Goal: Task Accomplishment & Management: Complete application form

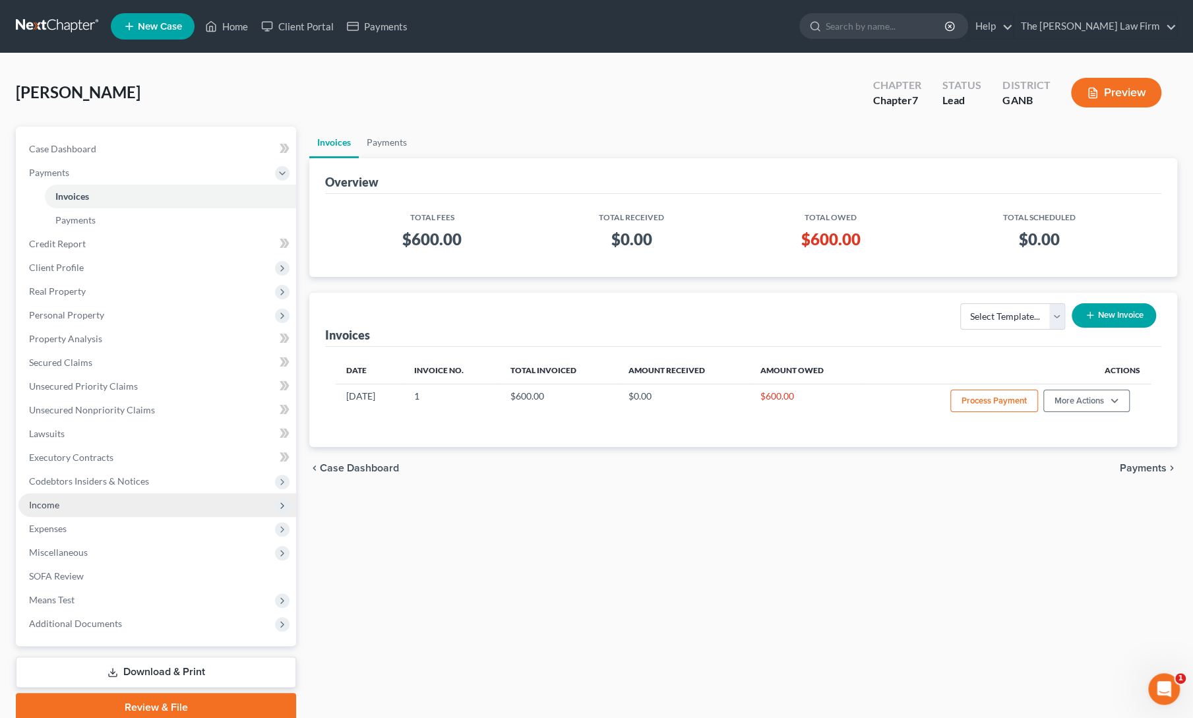
click at [57, 505] on span "Income" at bounding box center [44, 504] width 30 height 11
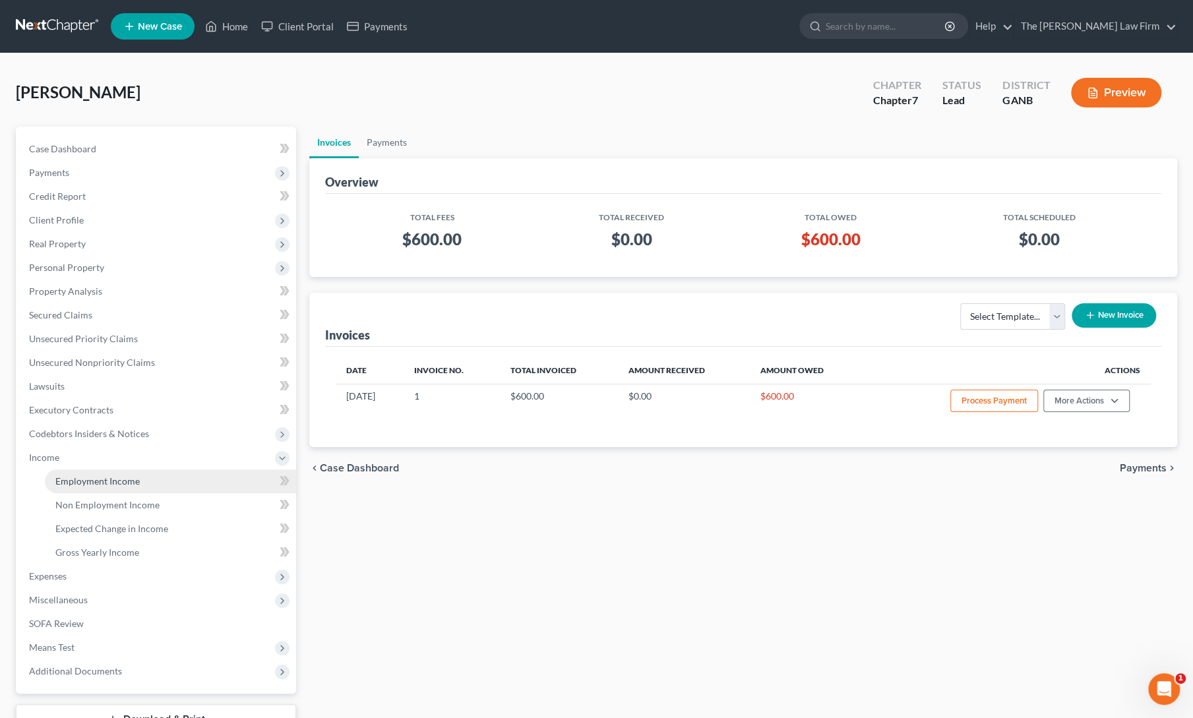
click at [99, 480] on span "Employment Income" at bounding box center [97, 480] width 84 height 11
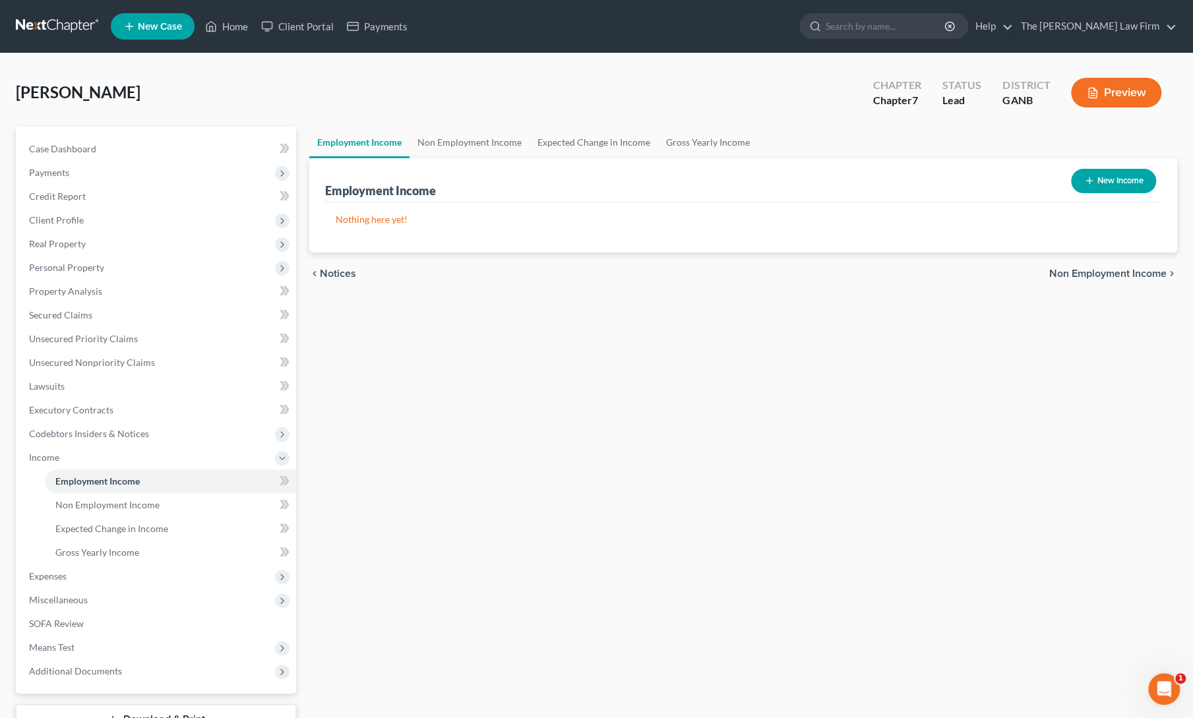
click at [1096, 171] on button "New Income" at bounding box center [1113, 181] width 85 height 24
select select "0"
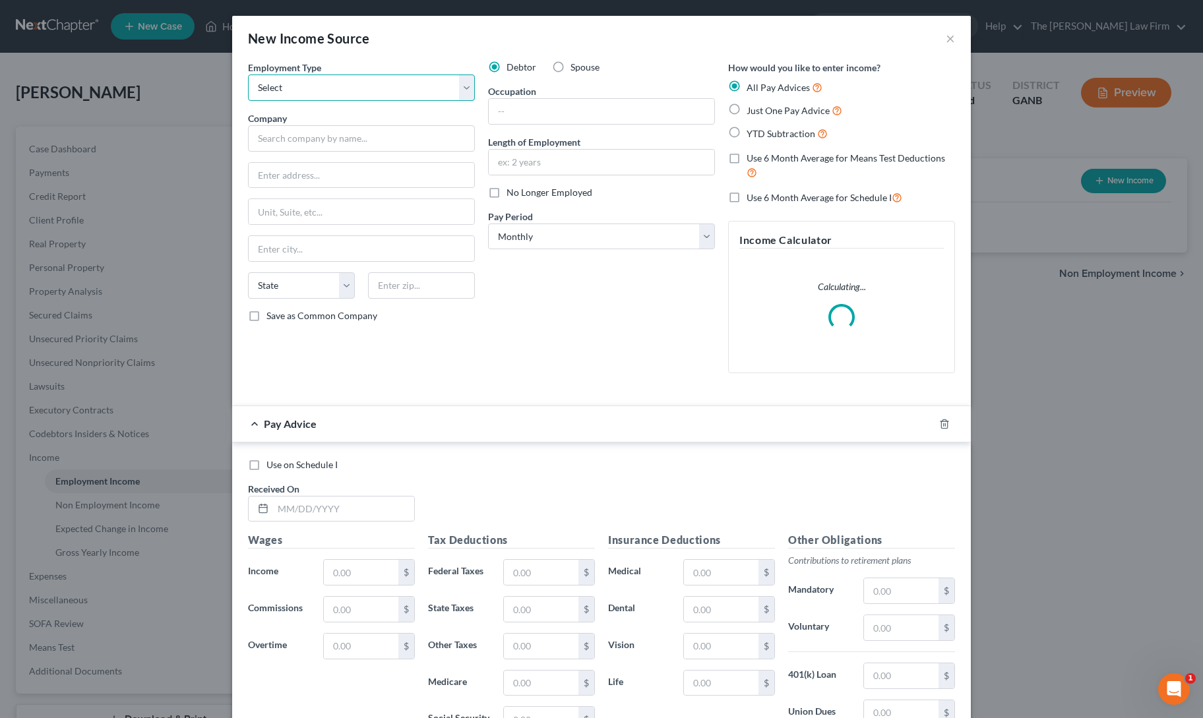
click at [319, 84] on select "Select Full or [DEMOGRAPHIC_DATA] Employment Self Employment" at bounding box center [361, 88] width 227 height 26
select select "0"
click at [248, 75] on select "Select Full or [DEMOGRAPHIC_DATA] Employment Self Employment" at bounding box center [361, 88] width 227 height 26
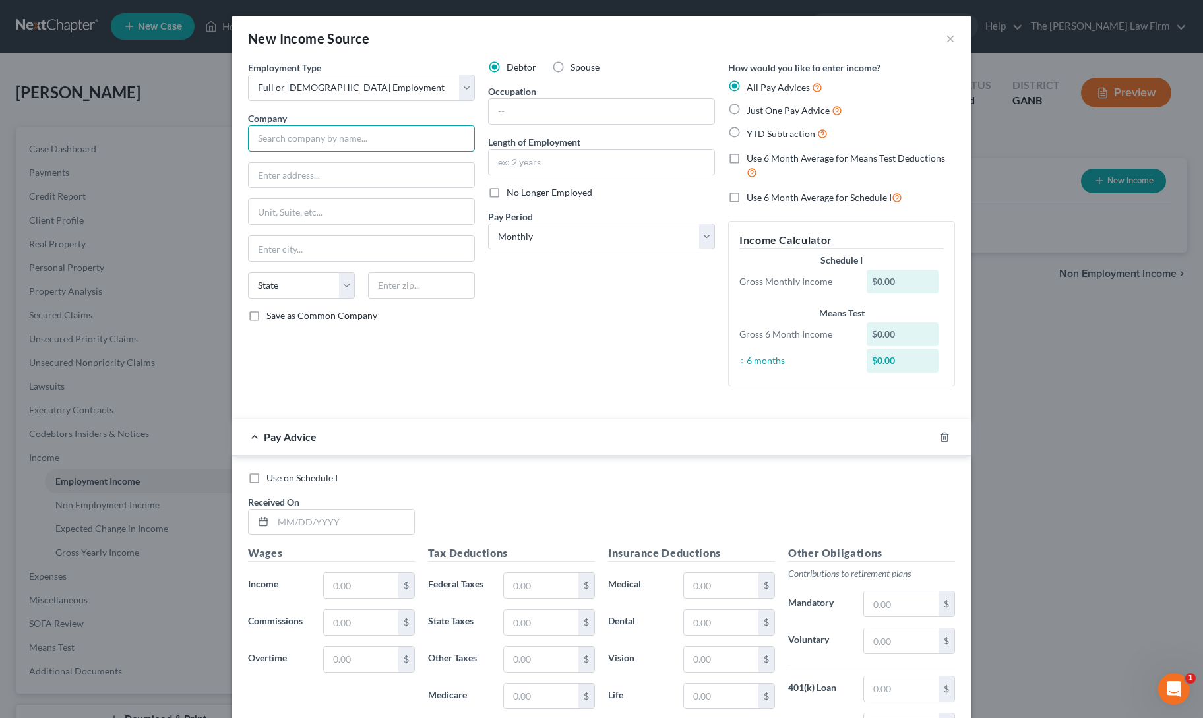
click at [356, 138] on input "text" at bounding box center [361, 138] width 227 height 26
type input "Orkin"
click at [322, 176] on input "text" at bounding box center [361, 175] width 225 height 25
type input "[STREET_ADDRESS]"
click at [388, 289] on input "text" at bounding box center [421, 285] width 107 height 26
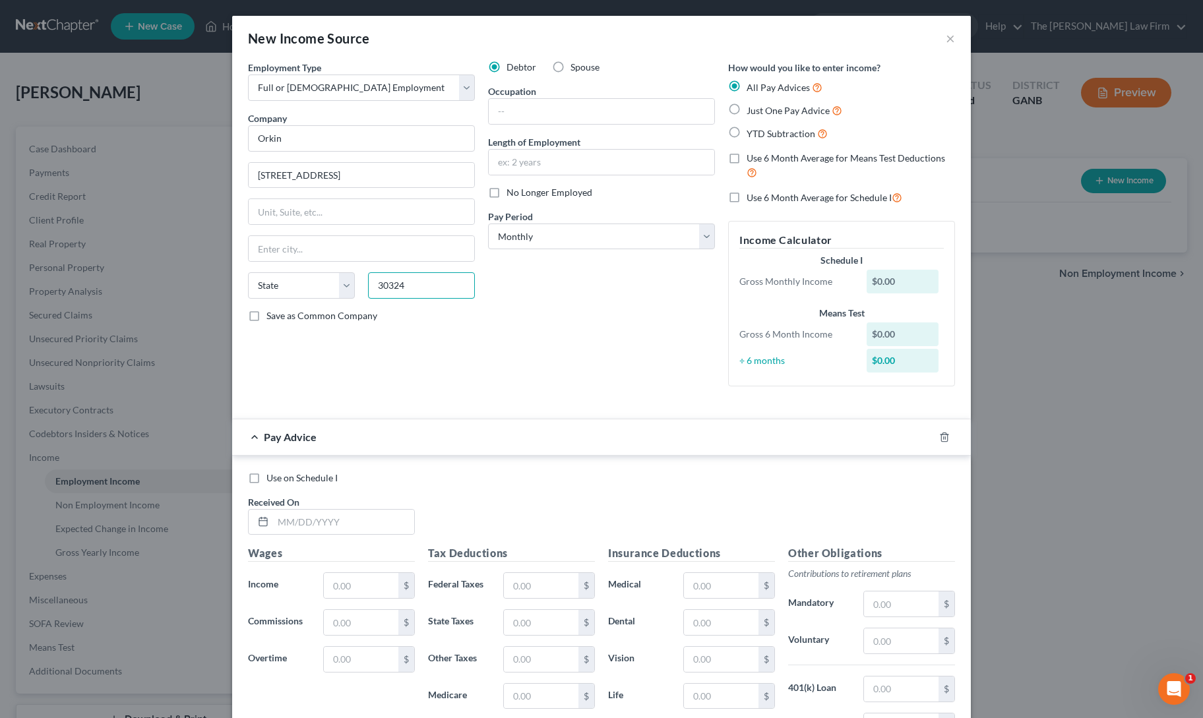
type input "30324"
type input "[GEOGRAPHIC_DATA]"
select select "10"
click at [553, 115] on input "text" at bounding box center [601, 111] width 225 height 25
type input "Associate"
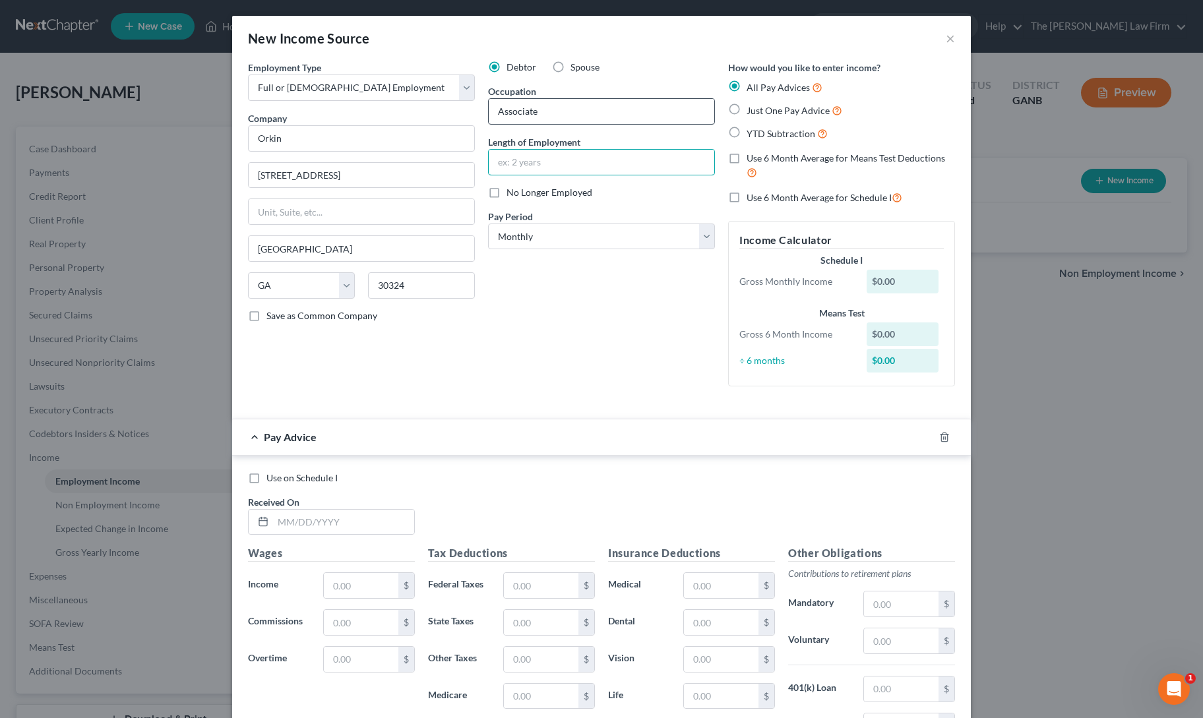
type input "5"
type input "6"
type input "5 months"
click at [539, 236] on select "Select Monthly Twice Monthly Every Other Week Weekly" at bounding box center [601, 237] width 227 height 26
select select "2"
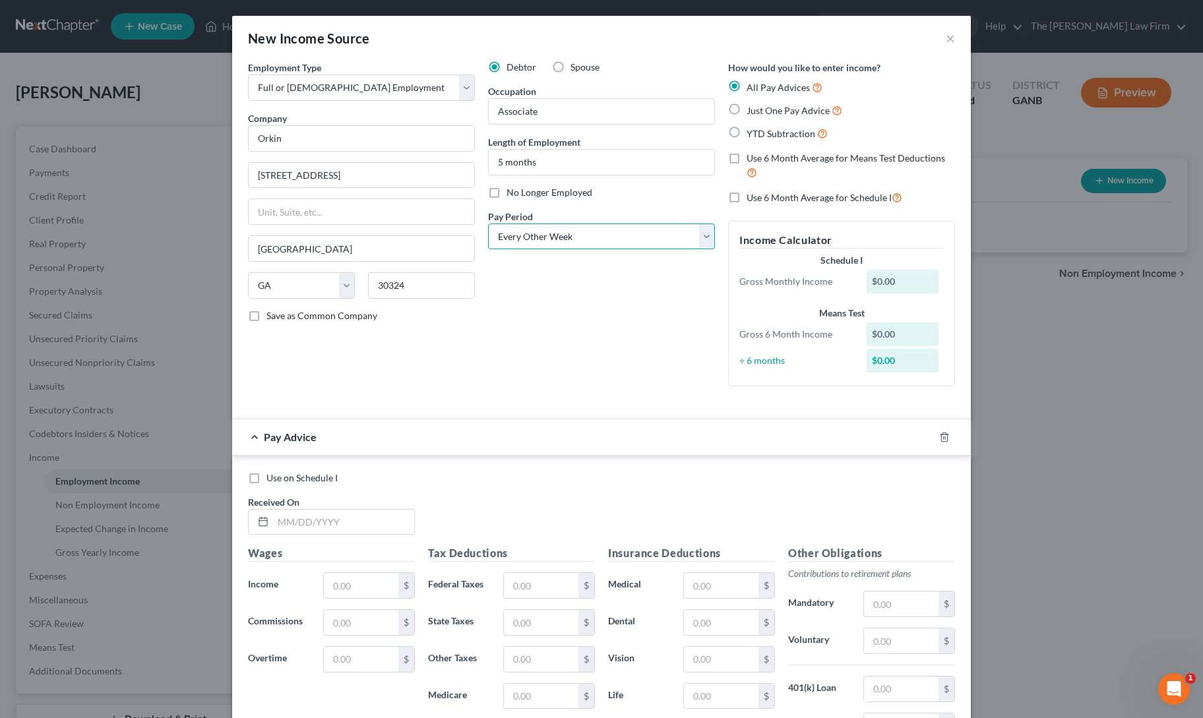
click at [488, 224] on select "Select Monthly Twice Monthly Every Other Week Weekly" at bounding box center [601, 237] width 227 height 26
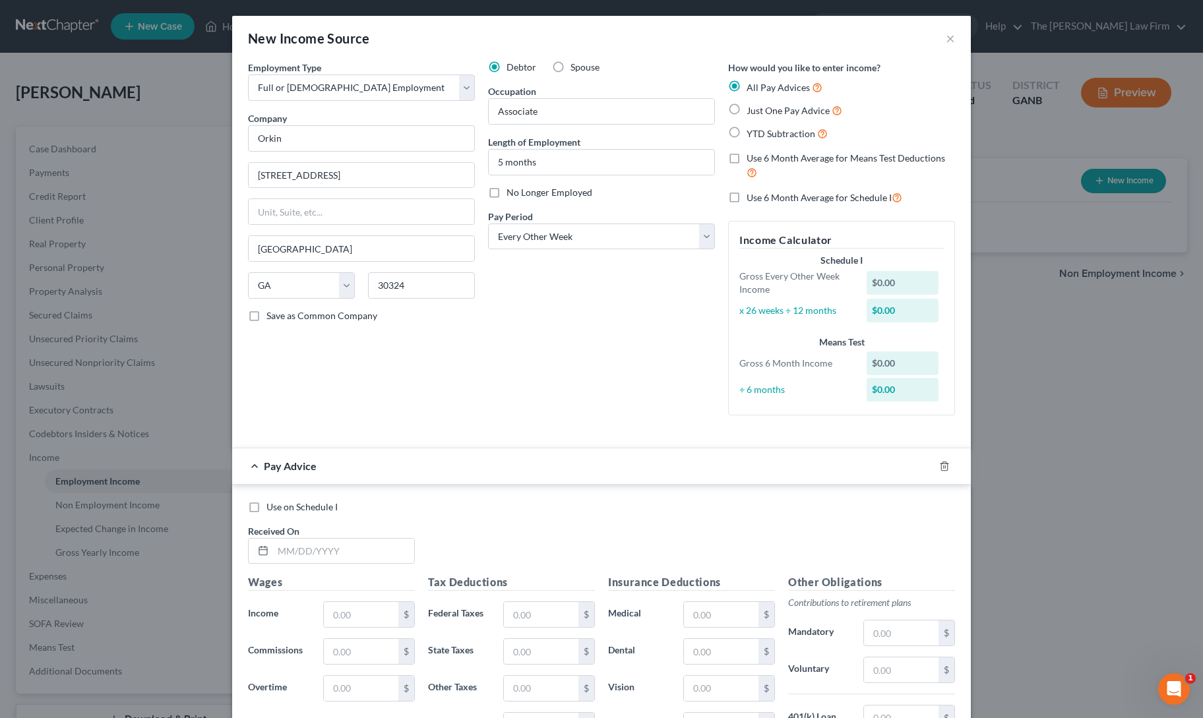
click at [746, 134] on label "YTD Subtraction" at bounding box center [786, 133] width 81 height 15
click at [752, 134] on input "YTD Subtraction" at bounding box center [756, 130] width 9 height 9
radio input "true"
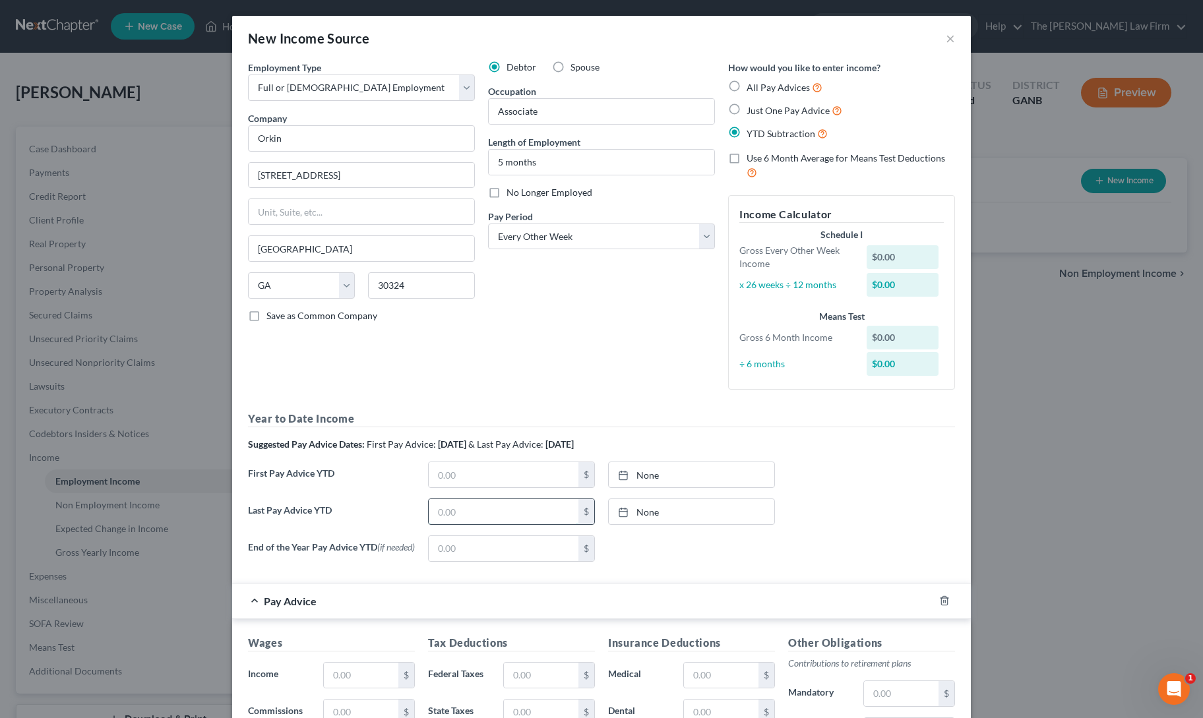
click at [478, 510] on input "text" at bounding box center [504, 511] width 150 height 25
type input "8,219"
click at [743, 504] on link "None" at bounding box center [691, 511] width 165 height 25
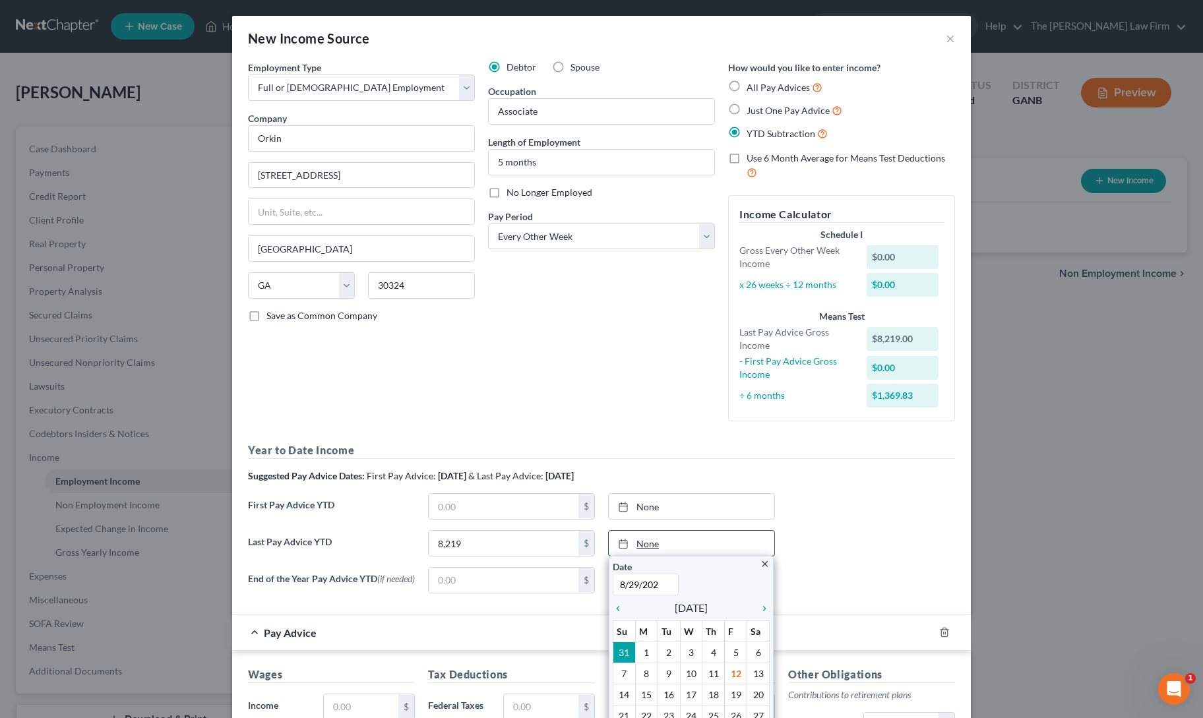
type input "[DATE]"
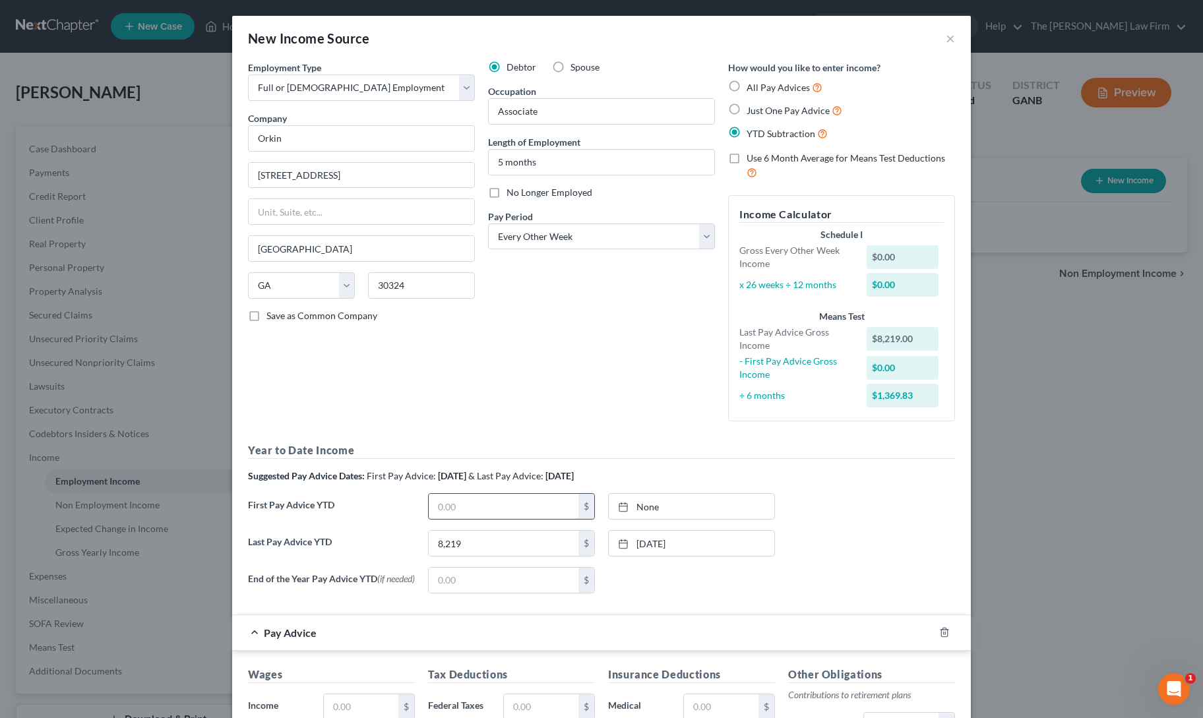
click at [446, 500] on input "text" at bounding box center [504, 506] width 150 height 25
type input "0"
click at [705, 505] on link "None" at bounding box center [691, 506] width 165 height 25
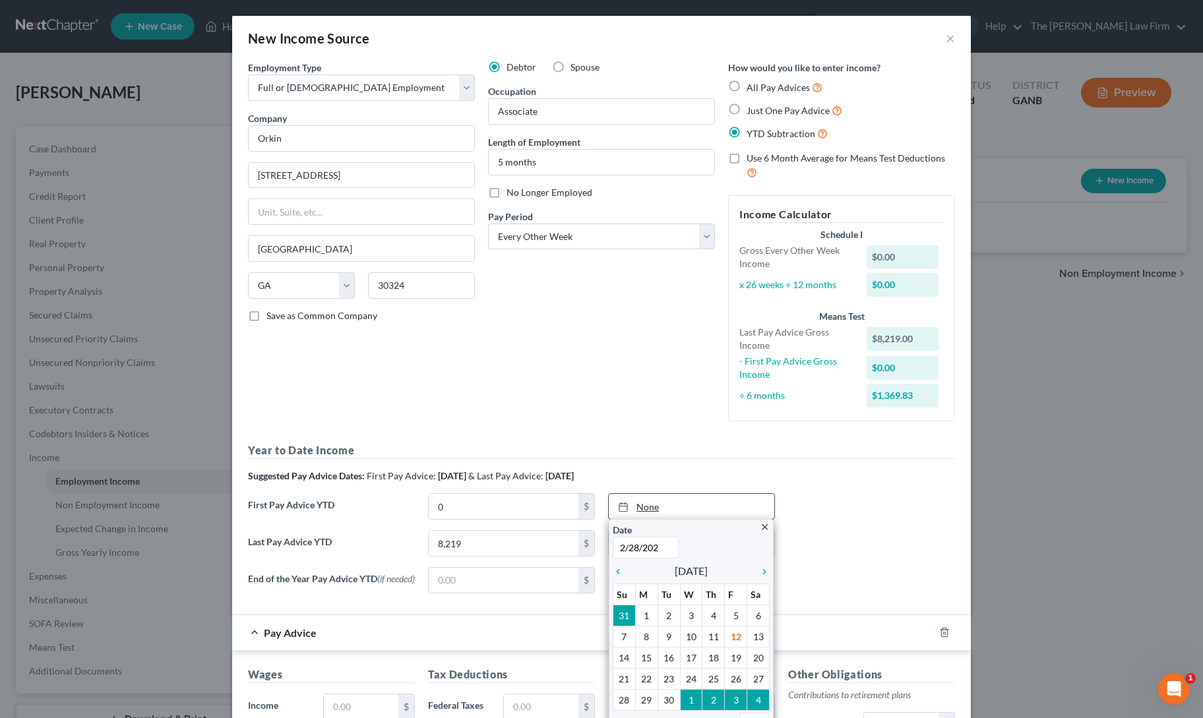
type input "[DATE]"
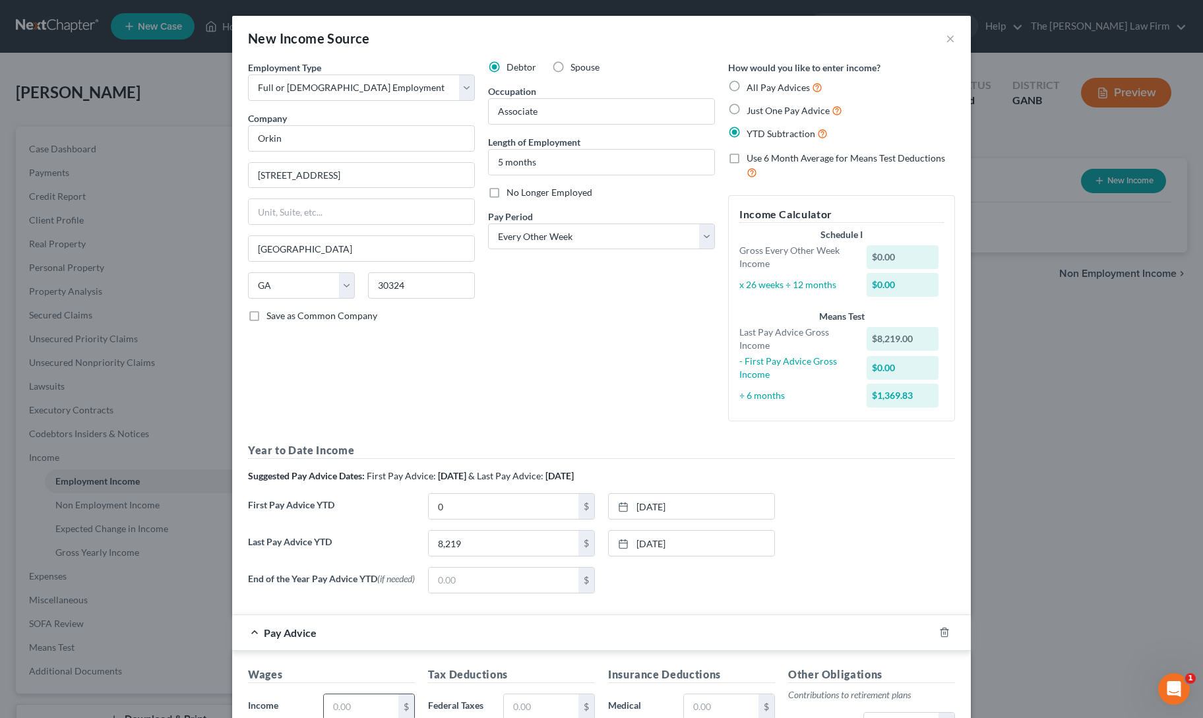
click at [369, 701] on input "text" at bounding box center [361, 706] width 75 height 25
type input "1,751"
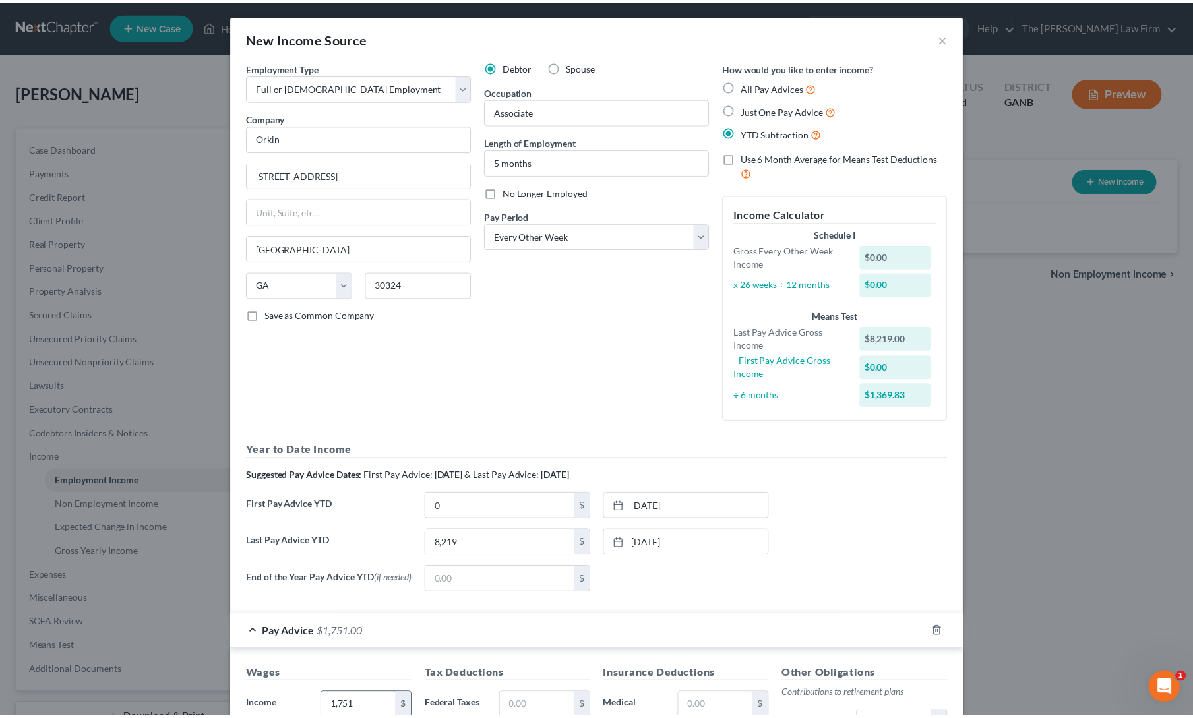
scroll to position [324, 0]
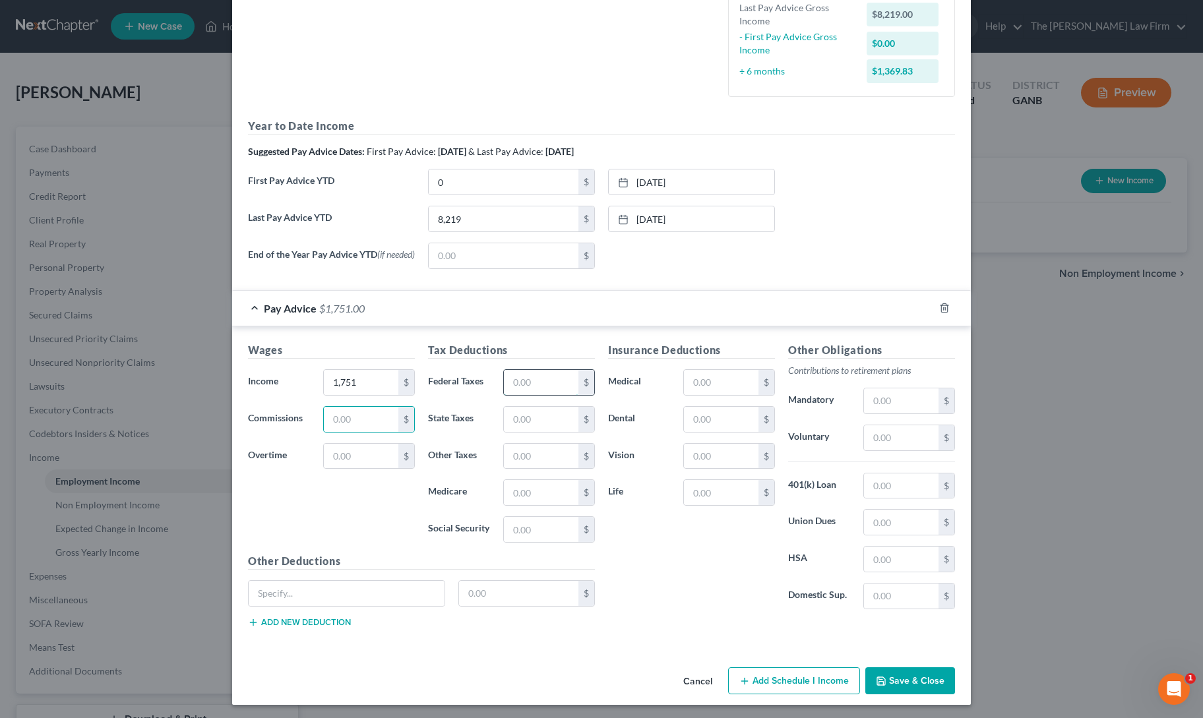
click at [543, 380] on input "text" at bounding box center [541, 382] width 75 height 25
type input "184"
click at [699, 597] on div "Insurance Deductions Medical $ Dental $ Vision $ Life $" at bounding box center [691, 481] width 180 height 278
click at [878, 670] on button "Save & Close" at bounding box center [910, 681] width 90 height 28
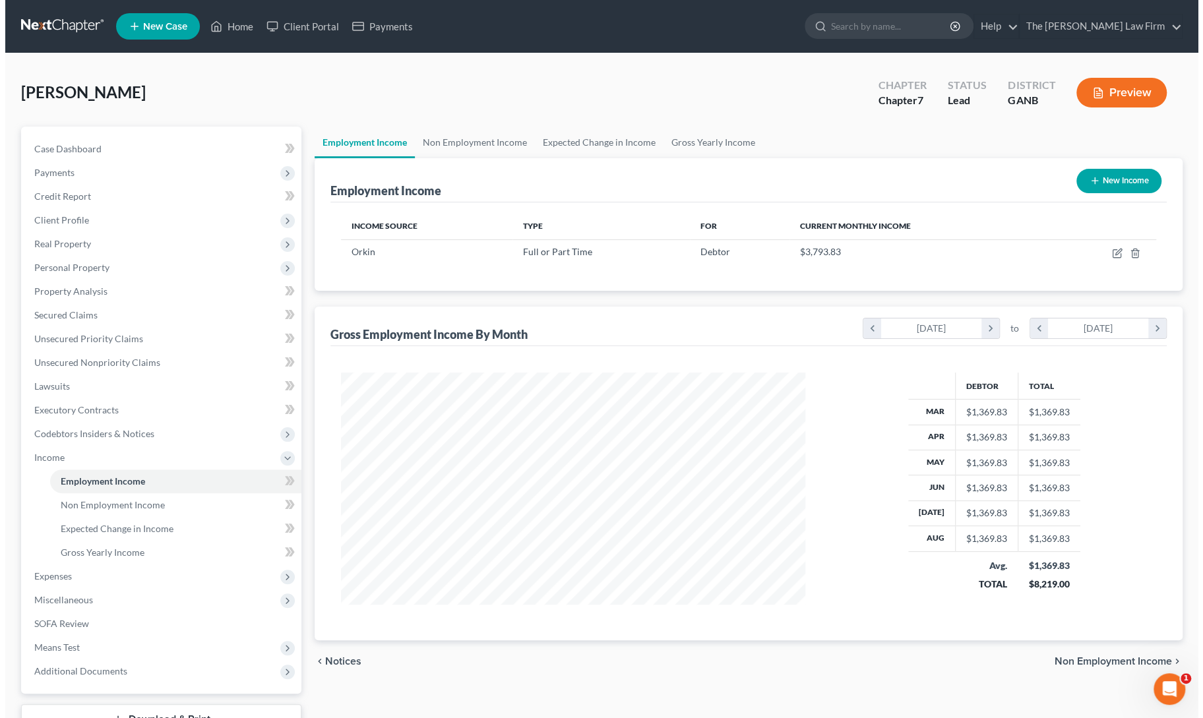
scroll to position [235, 491]
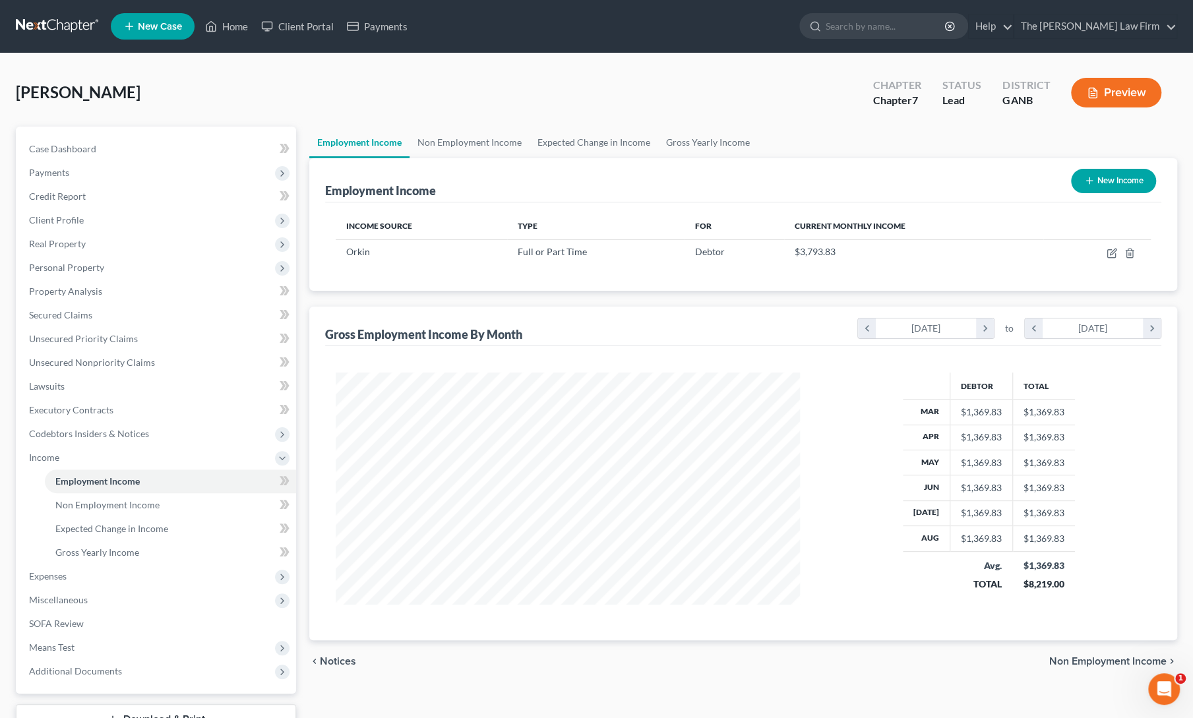
click at [1123, 183] on button "New Income" at bounding box center [1113, 181] width 85 height 24
select select "0"
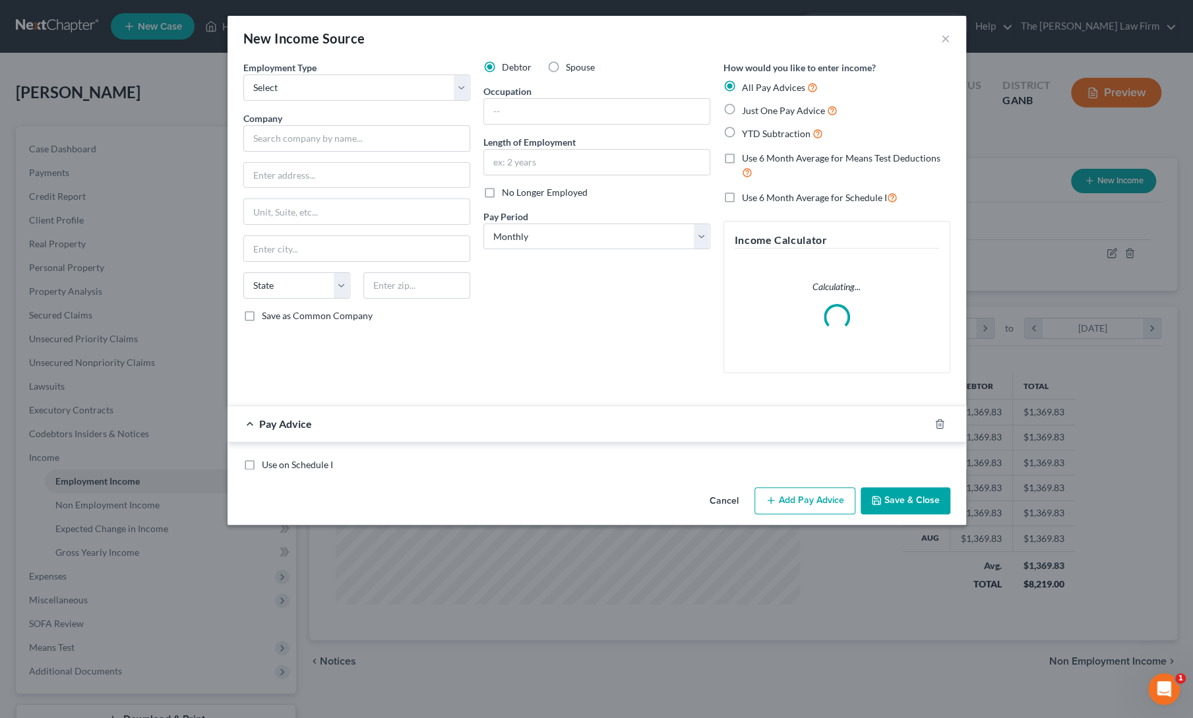
scroll to position [235, 494]
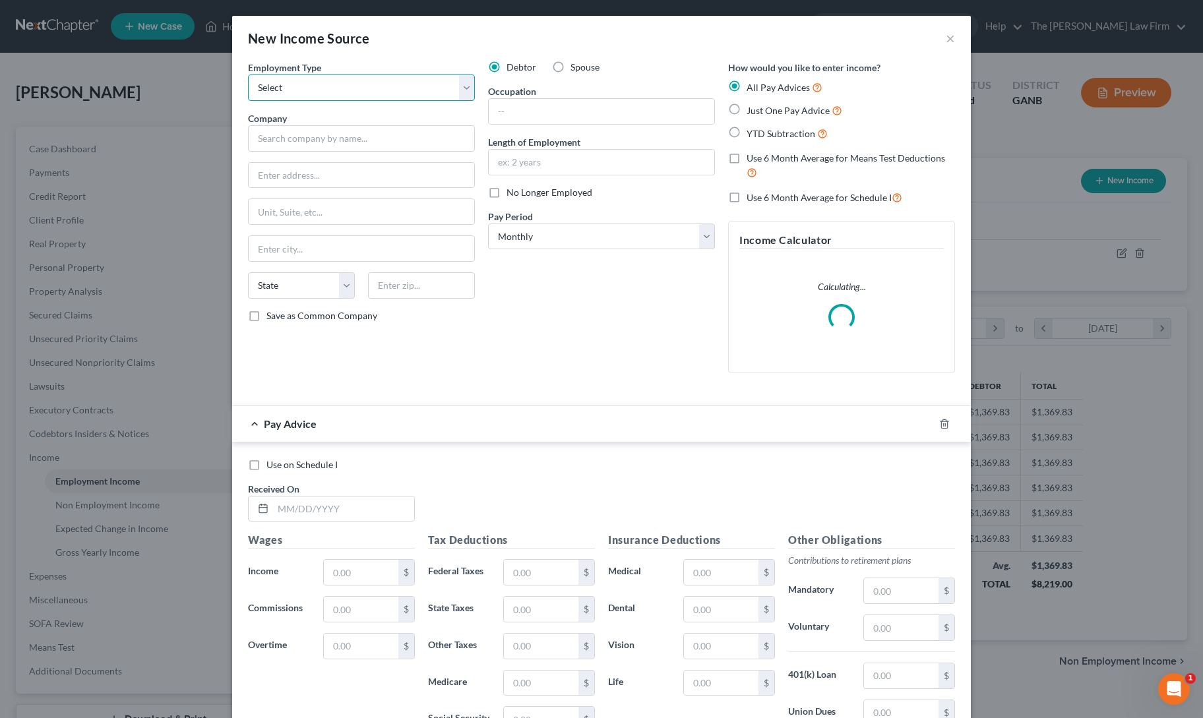
click at [336, 86] on select "Select Full or [DEMOGRAPHIC_DATA] Employment Self Employment" at bounding box center [361, 88] width 227 height 26
select select "1"
click at [248, 75] on select "Select Full or [DEMOGRAPHIC_DATA] Employment Self Employment" at bounding box center [361, 88] width 227 height 26
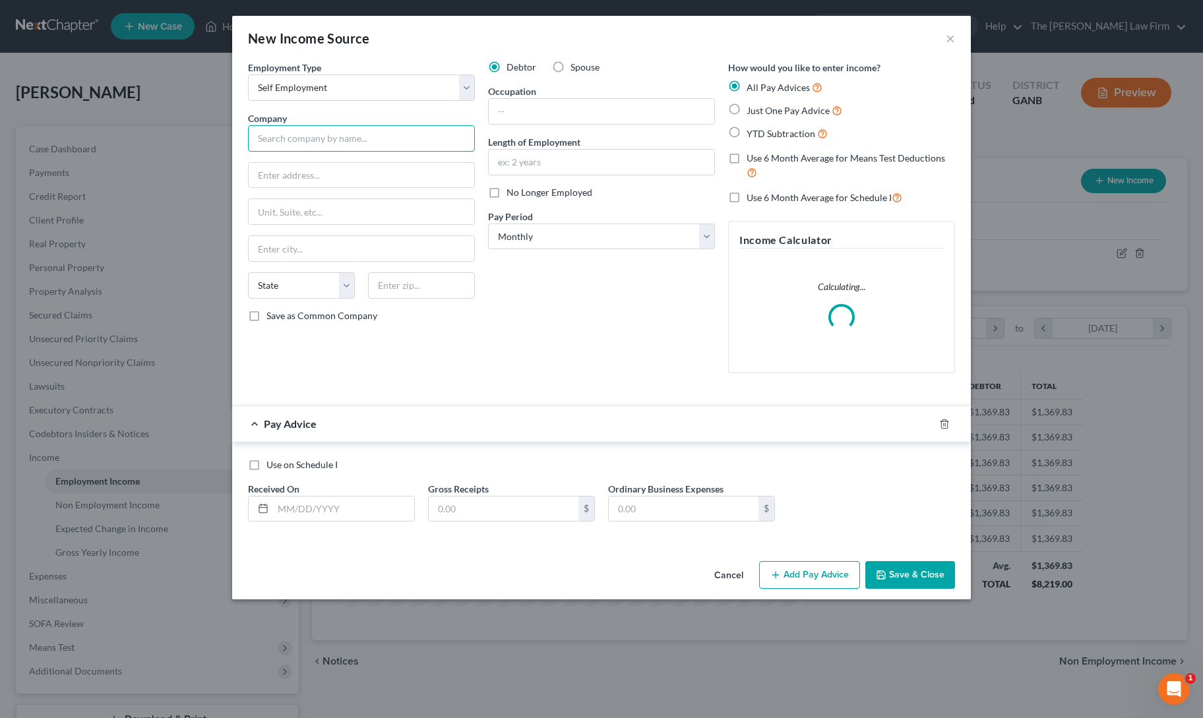
click at [330, 147] on input "text" at bounding box center [361, 138] width 227 height 26
type input "S"
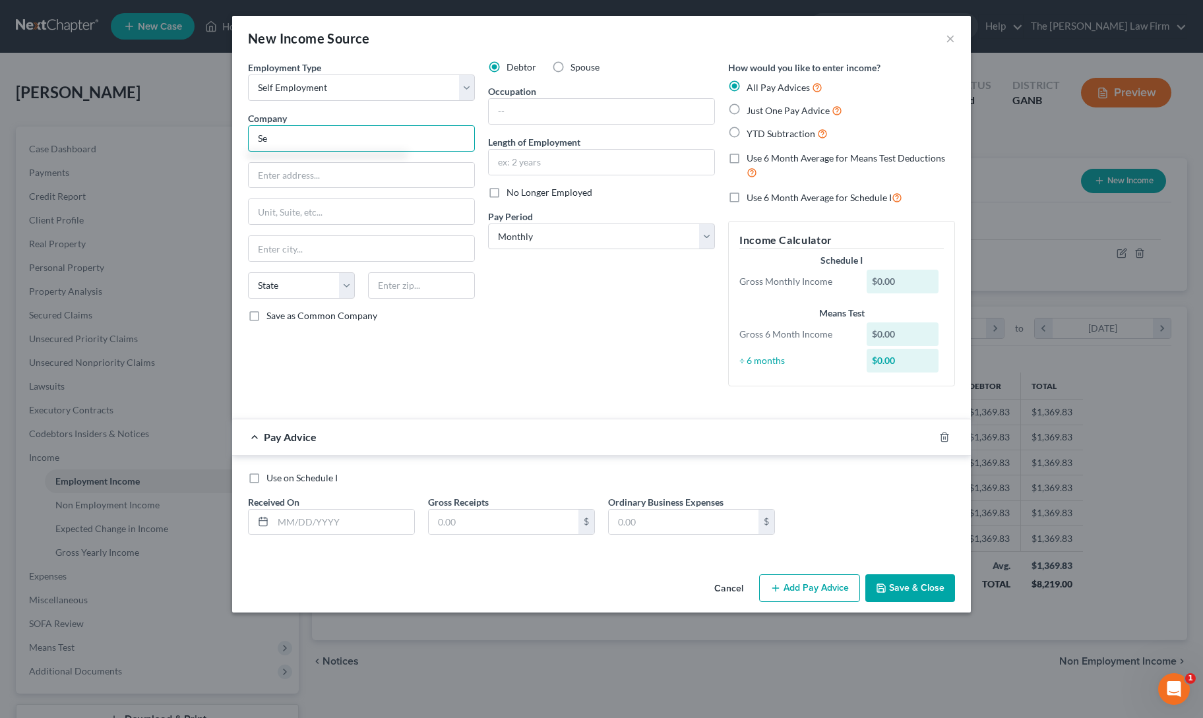
type input "S"
type input "1099"
click at [901, 583] on button "Save & Close" at bounding box center [910, 588] width 90 height 28
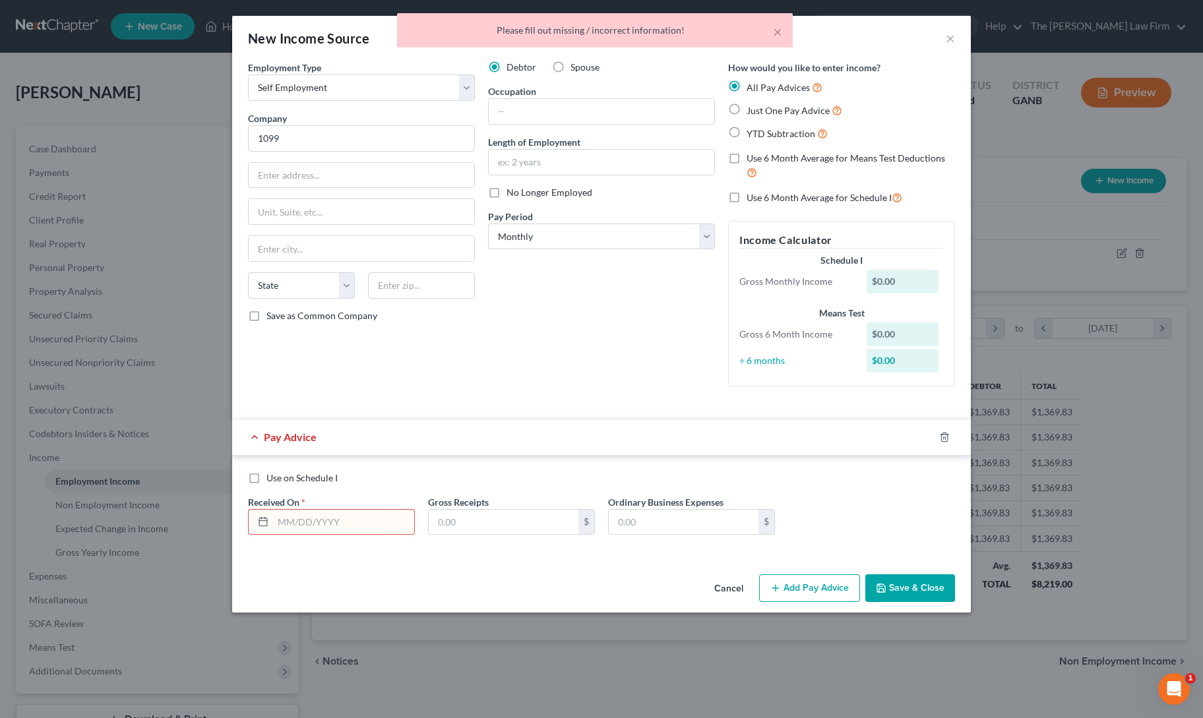
click at [949, 40] on div "× Please fill out missing / incorrect information!" at bounding box center [594, 33] width 1203 height 41
click at [940, 434] on icon "button" at bounding box center [944, 437] width 11 height 11
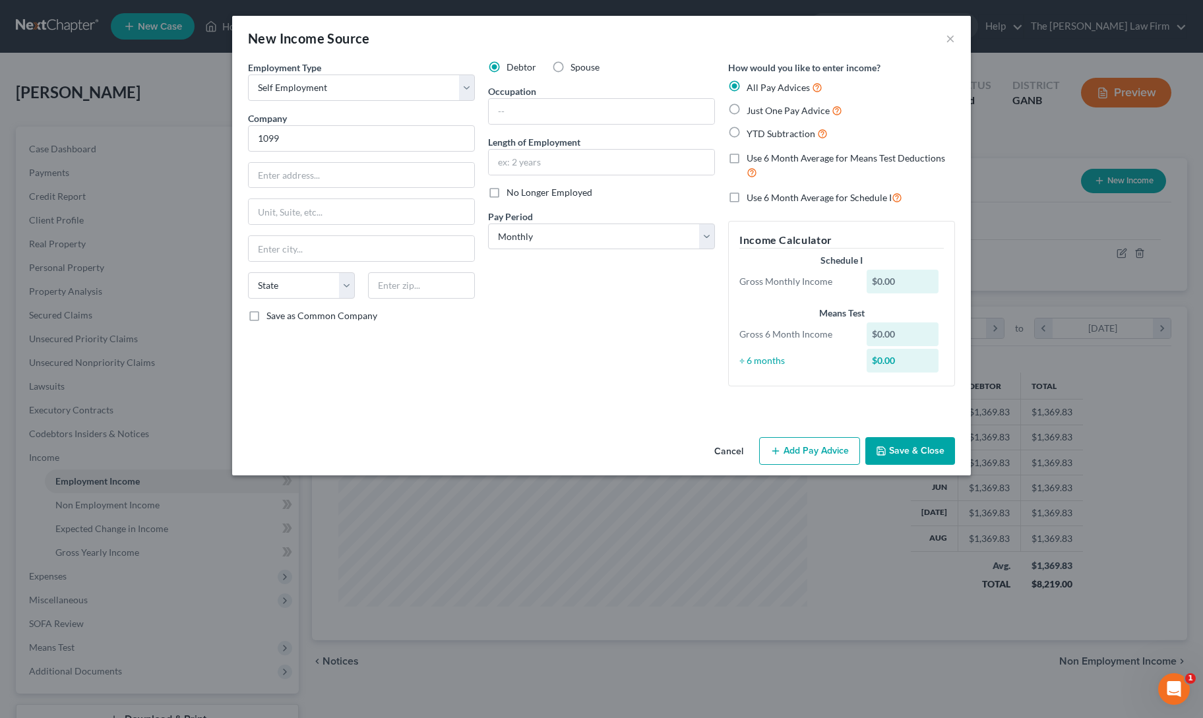
click at [921, 450] on button "Save & Close" at bounding box center [910, 451] width 90 height 28
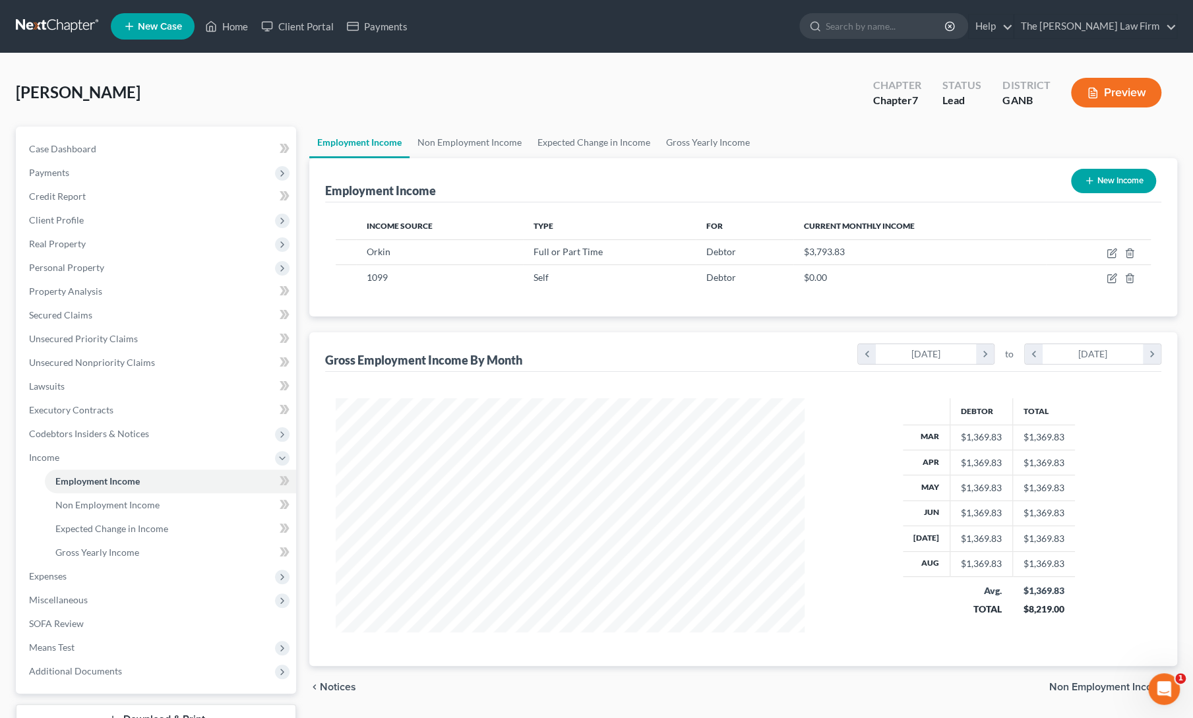
scroll to position [659083, 658827]
click at [229, 31] on link "Home" at bounding box center [226, 27] width 56 height 24
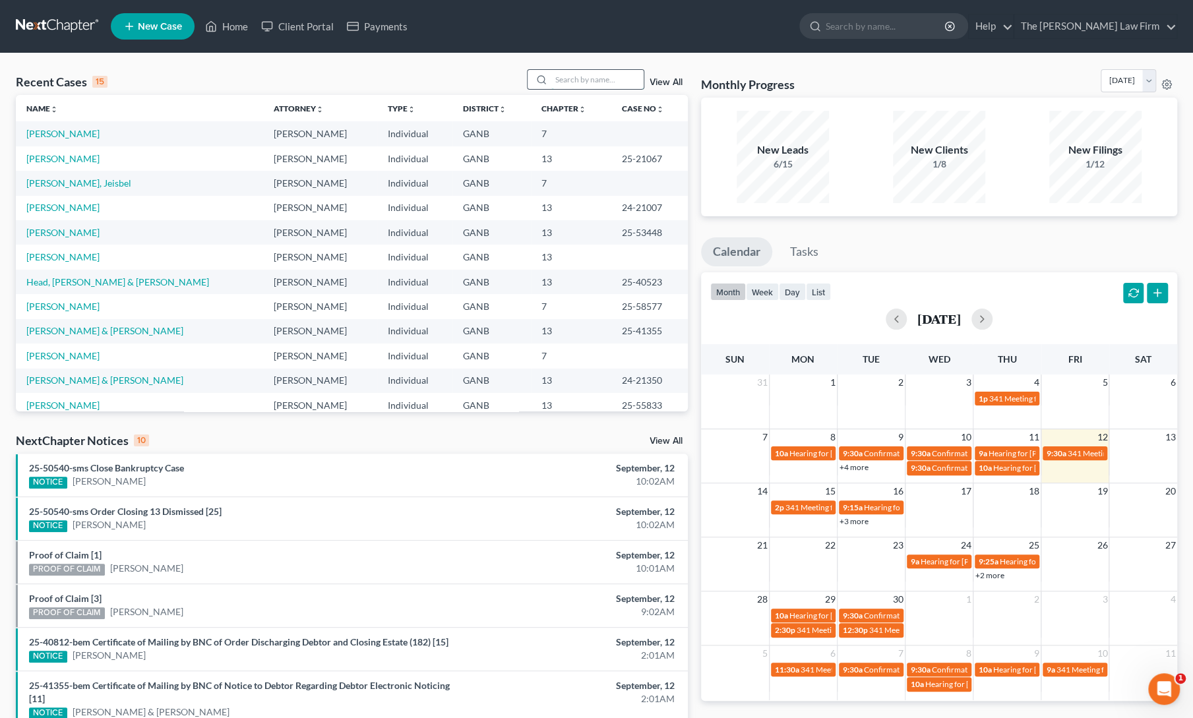
click at [582, 82] on input "search" at bounding box center [597, 79] width 92 height 19
type input "[PERSON_NAME]"
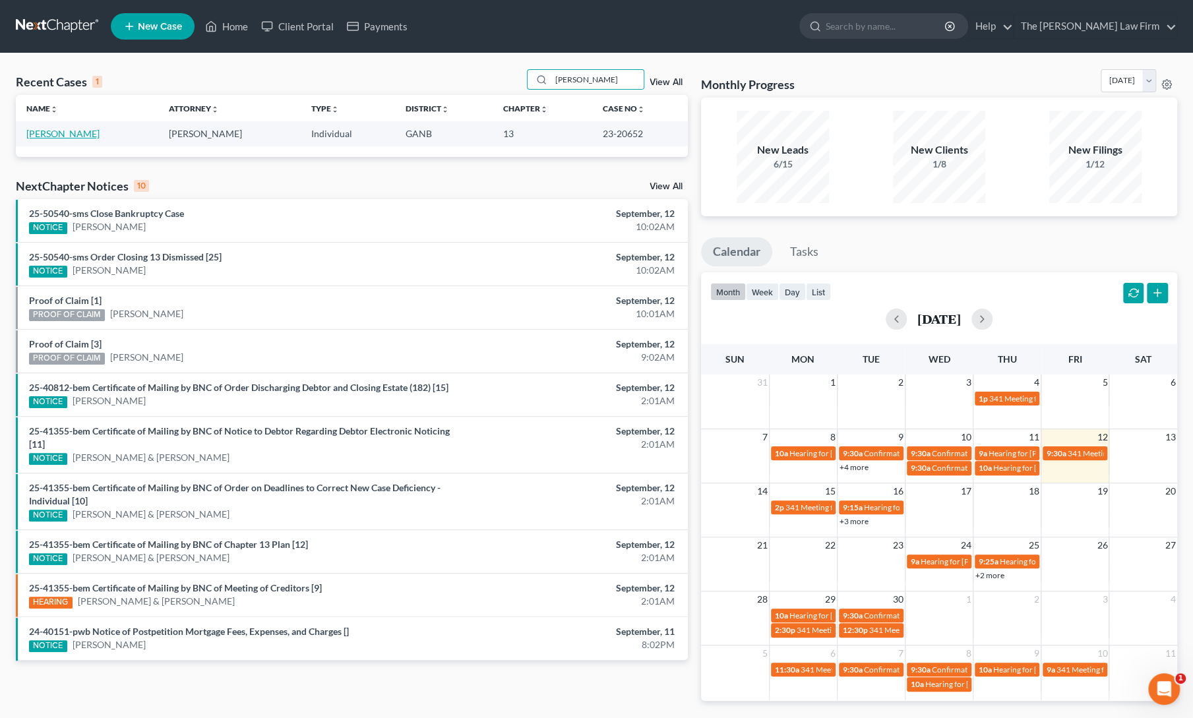
click at [55, 136] on link "[PERSON_NAME]" at bounding box center [62, 133] width 73 height 11
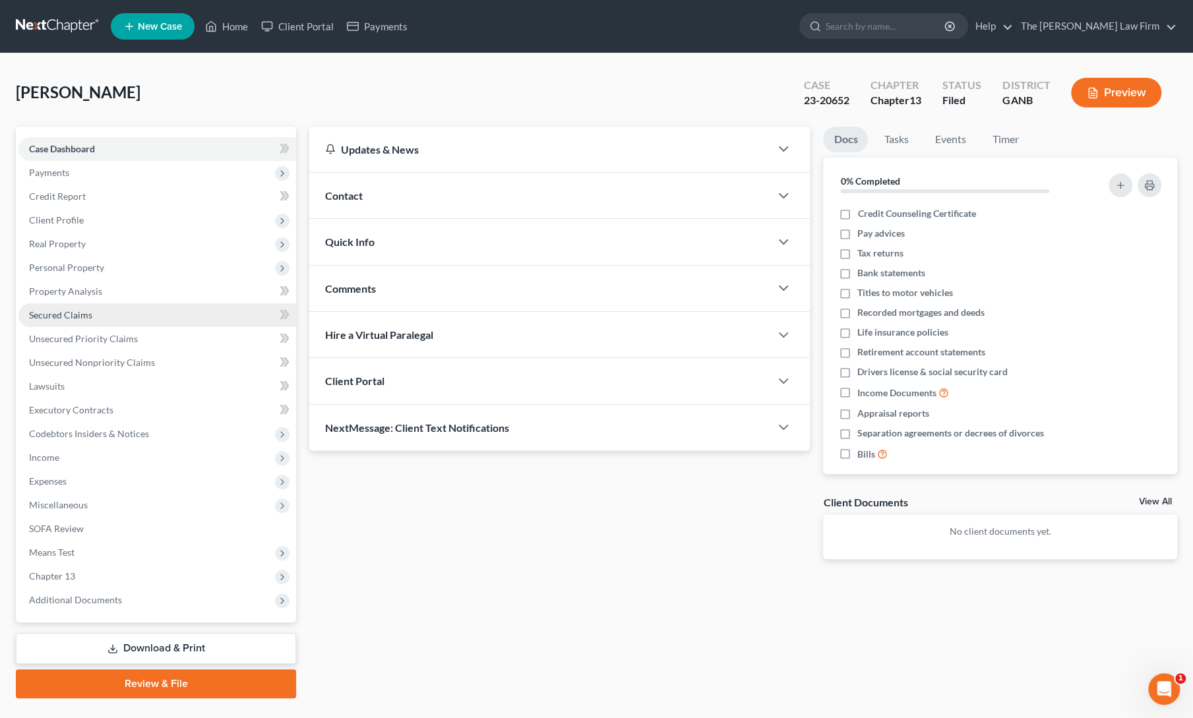
click at [70, 320] on span "Secured Claims" at bounding box center [60, 314] width 63 height 11
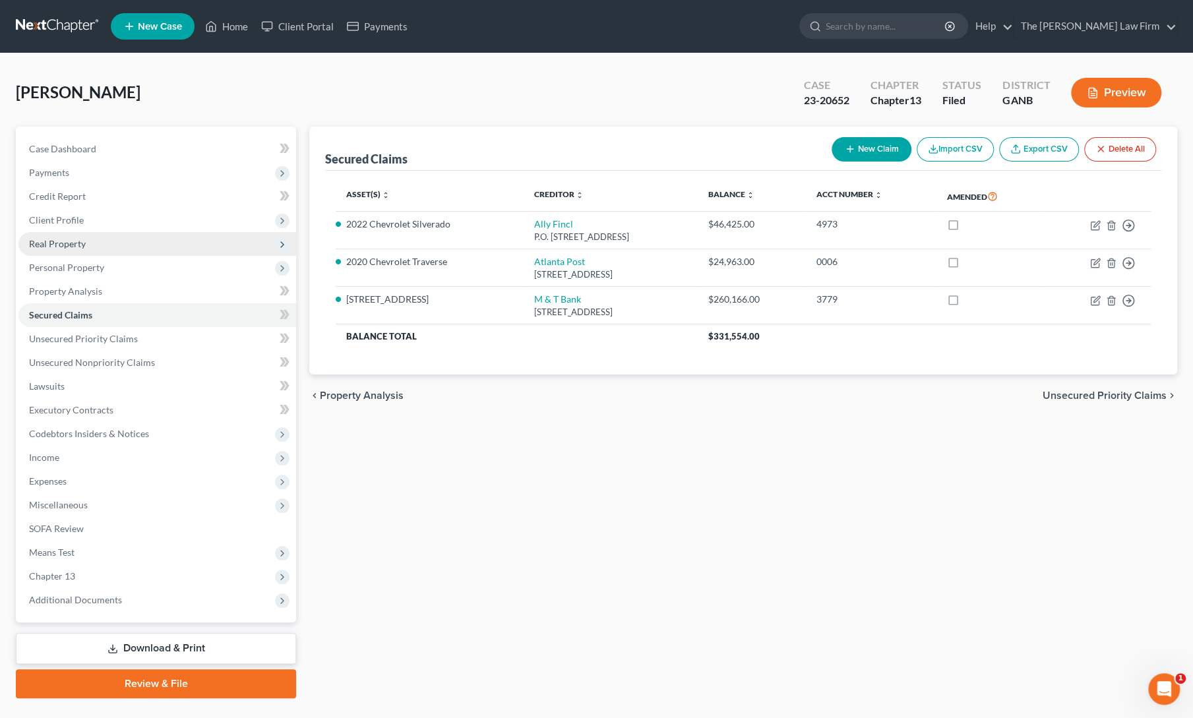
click at [59, 244] on span "Real Property" at bounding box center [57, 243] width 57 height 11
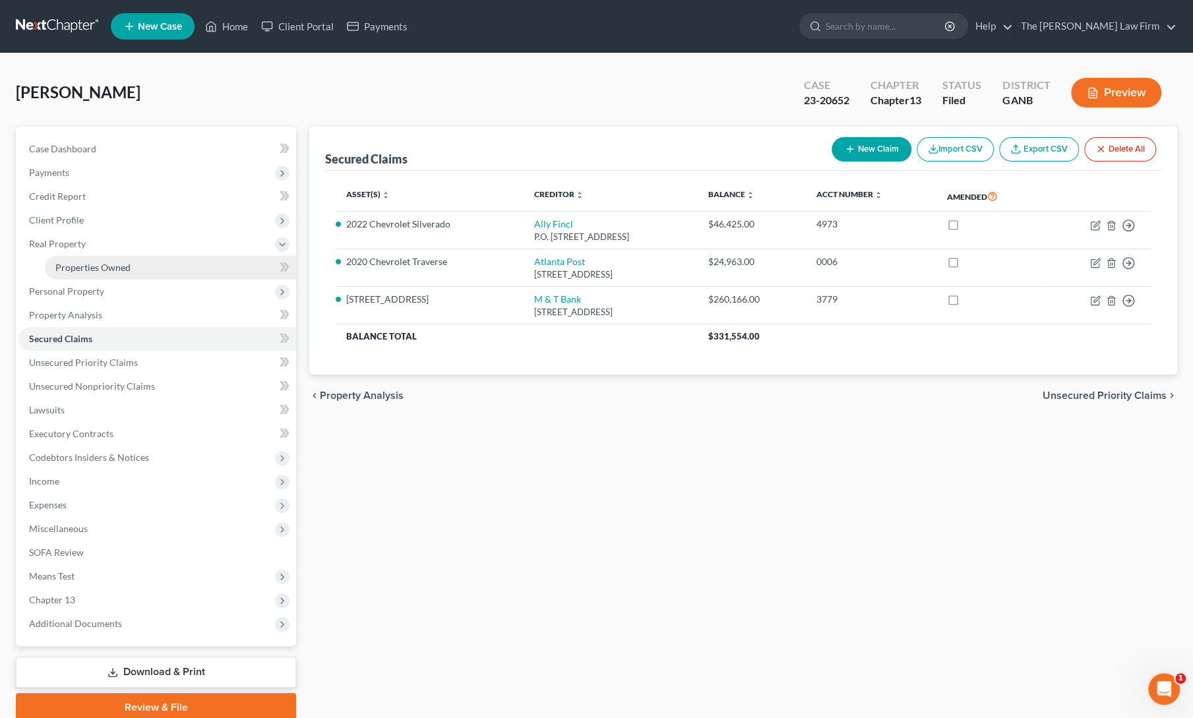
click at [79, 263] on span "Properties Owned" at bounding box center [92, 267] width 75 height 11
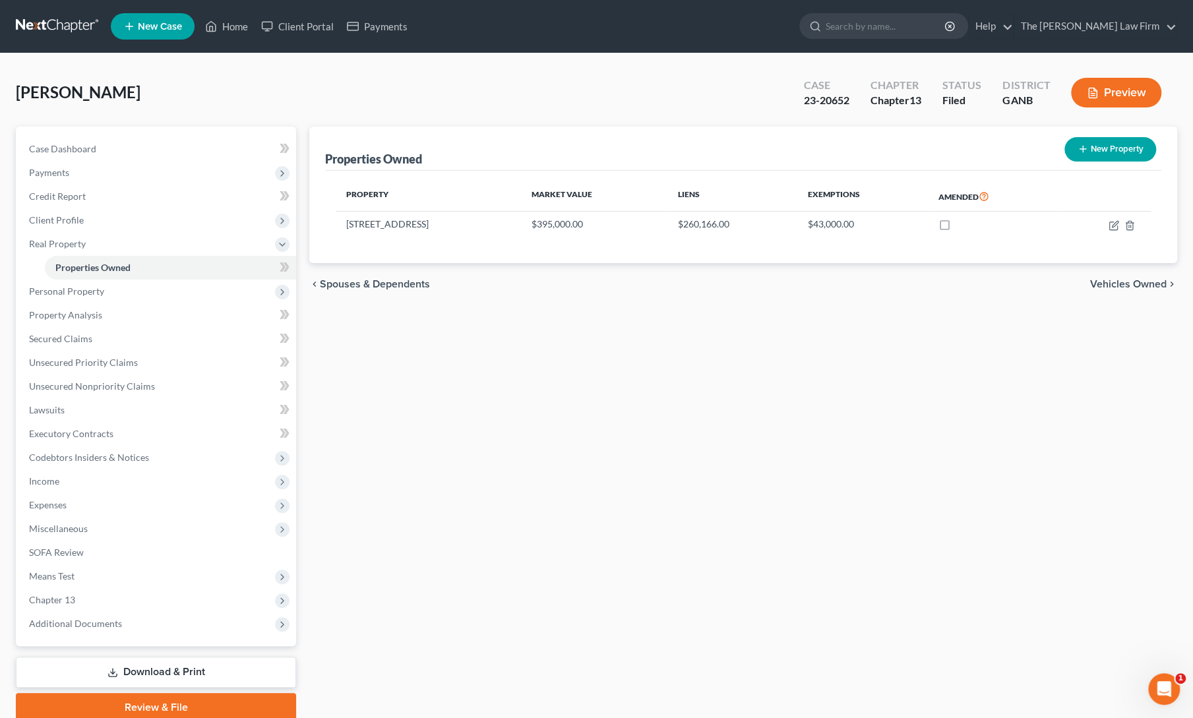
click at [608, 368] on div "Properties Owned New Property Property Market Value Liens Exemptions Amended [S…" at bounding box center [743, 424] width 881 height 595
click at [600, 489] on div "Properties Owned New Property Property Market Value Liens Exemptions Amended [S…" at bounding box center [743, 424] width 881 height 595
click at [237, 32] on link "Home" at bounding box center [226, 27] width 56 height 24
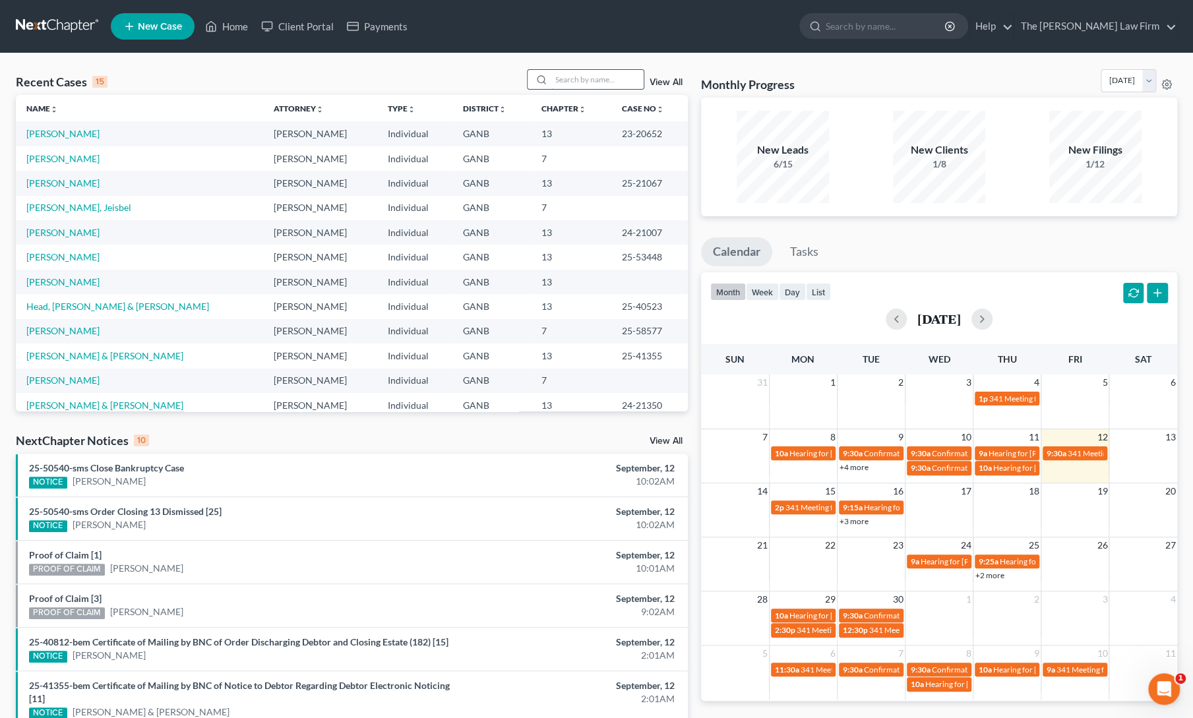
click at [593, 73] on input "search" at bounding box center [597, 79] width 92 height 19
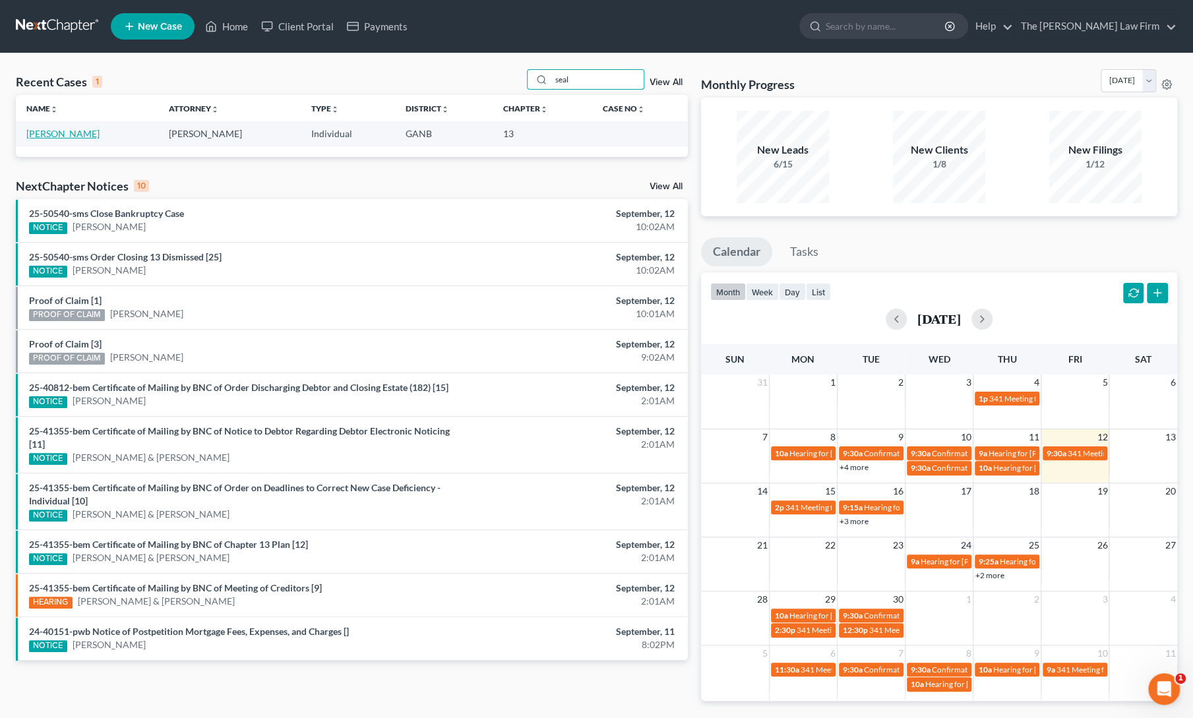
type input "seal"
click at [65, 134] on link "[PERSON_NAME]" at bounding box center [62, 133] width 73 height 11
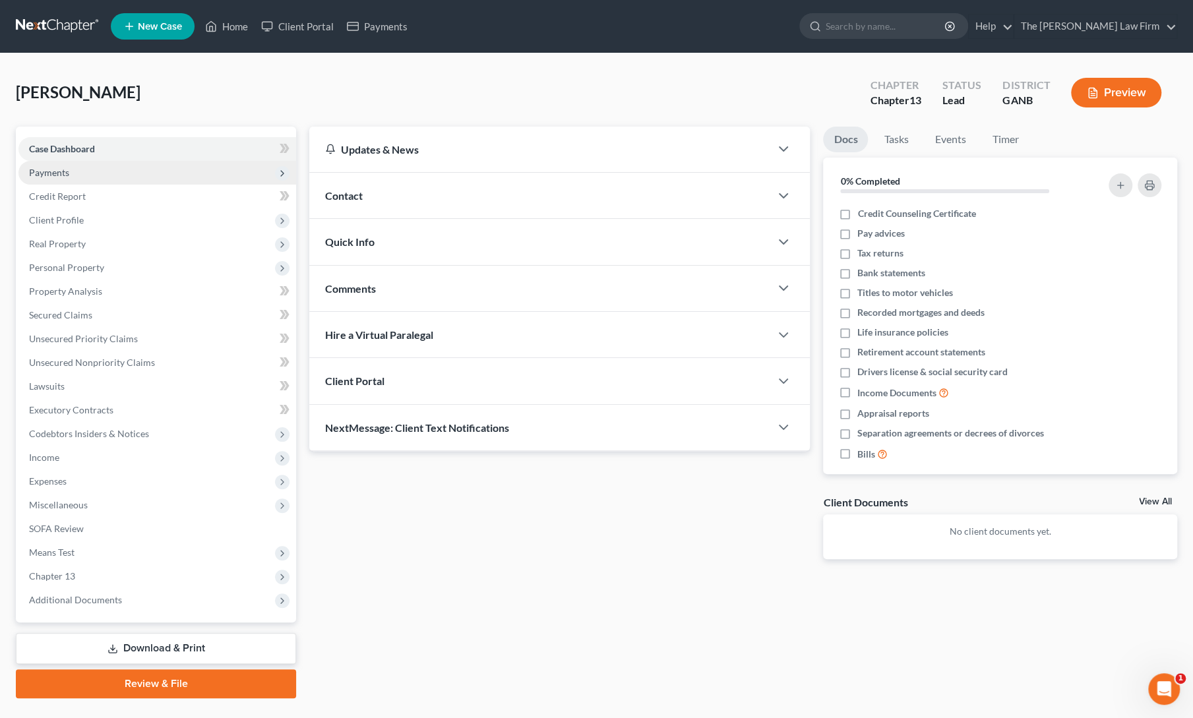
click at [61, 172] on span "Payments" at bounding box center [49, 172] width 40 height 11
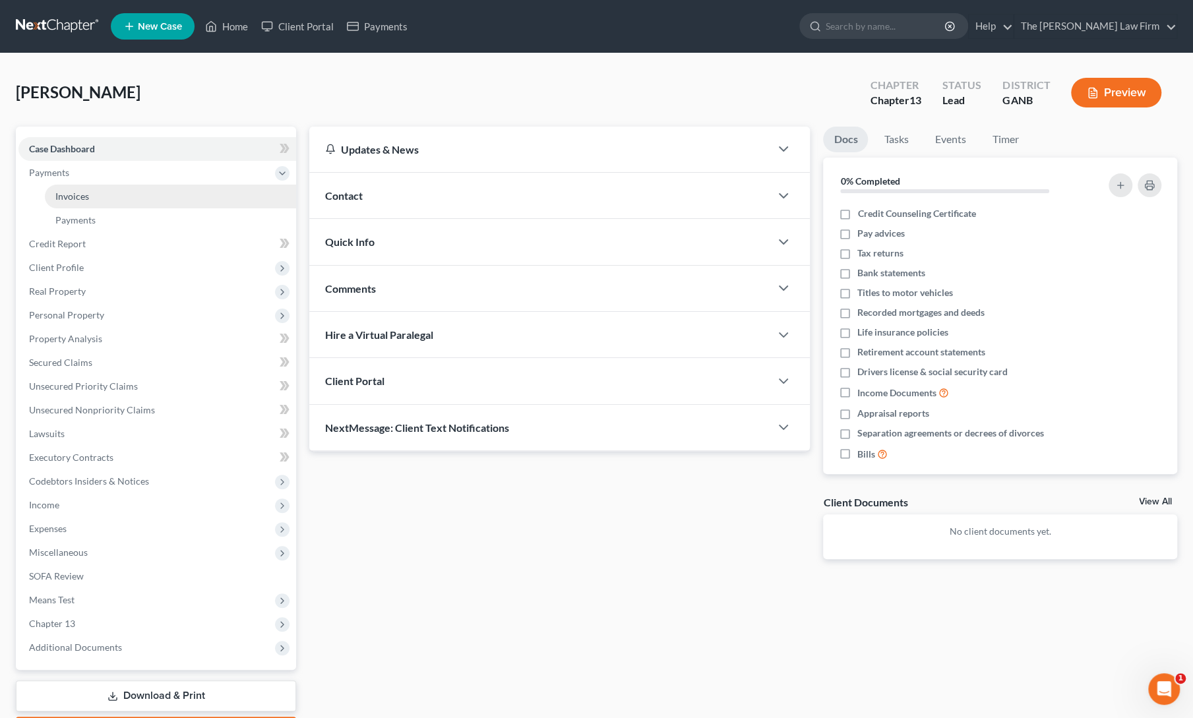
click at [74, 200] on span "Invoices" at bounding box center [72, 196] width 34 height 11
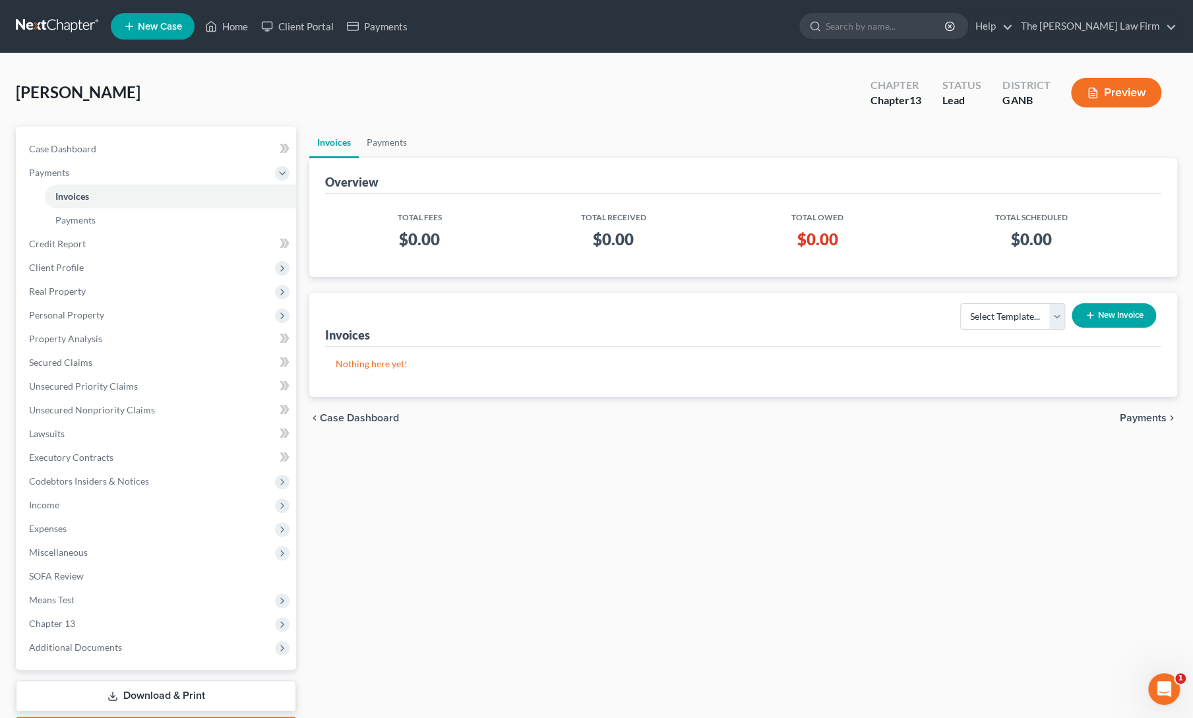
click at [1107, 318] on button "New Invoice" at bounding box center [1113, 315] width 84 height 24
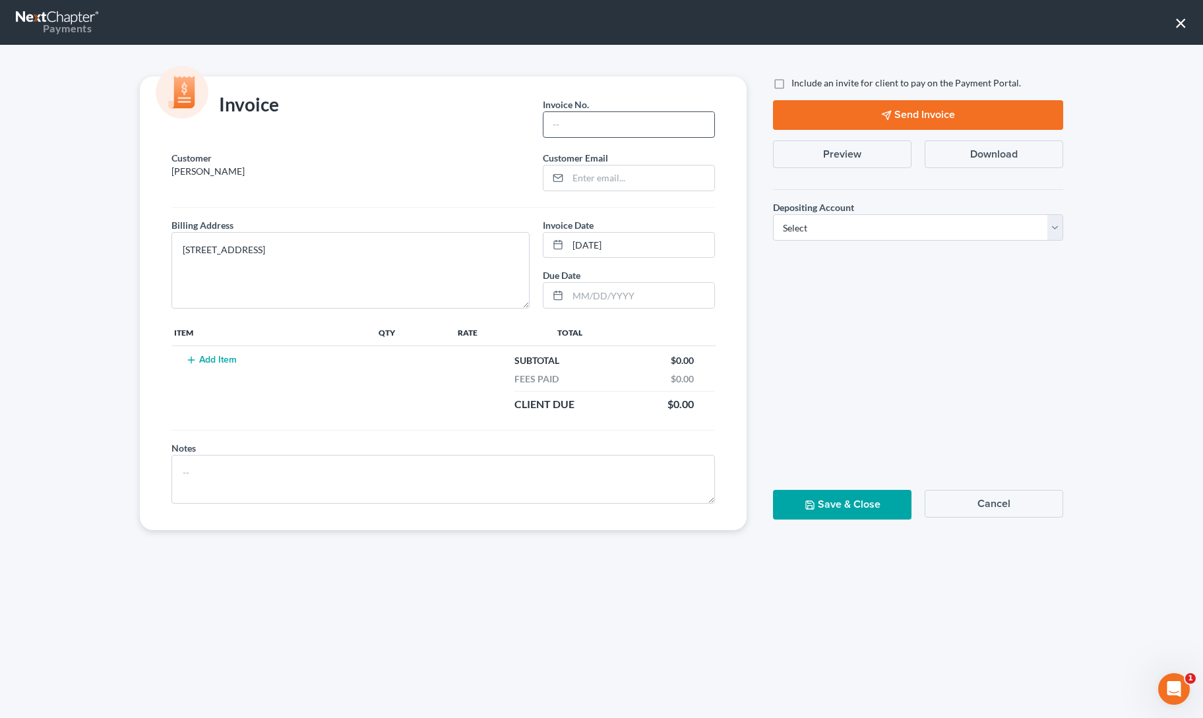
click at [599, 116] on input "text" at bounding box center [628, 124] width 171 height 25
type input "1"
paste input "[EMAIL_ADDRESS][DOMAIN_NAME]"
type input "[EMAIL_ADDRESS][DOMAIN_NAME]"
click at [830, 322] on div "Include an invite for client to pay on the Payment Portal. Send Invoice Preview…" at bounding box center [918, 303] width 316 height 454
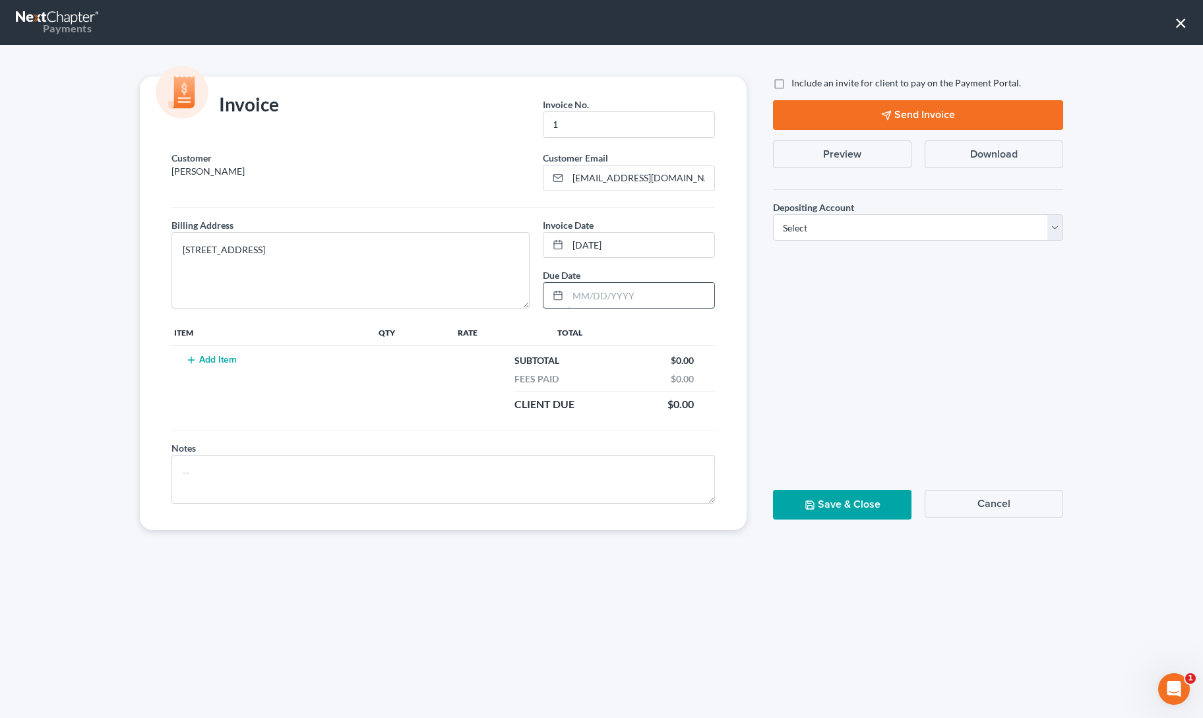
click at [587, 295] on input "text" at bounding box center [641, 295] width 146 height 25
type input "[DATE]"
click at [233, 357] on button "Add Item" at bounding box center [211, 360] width 58 height 11
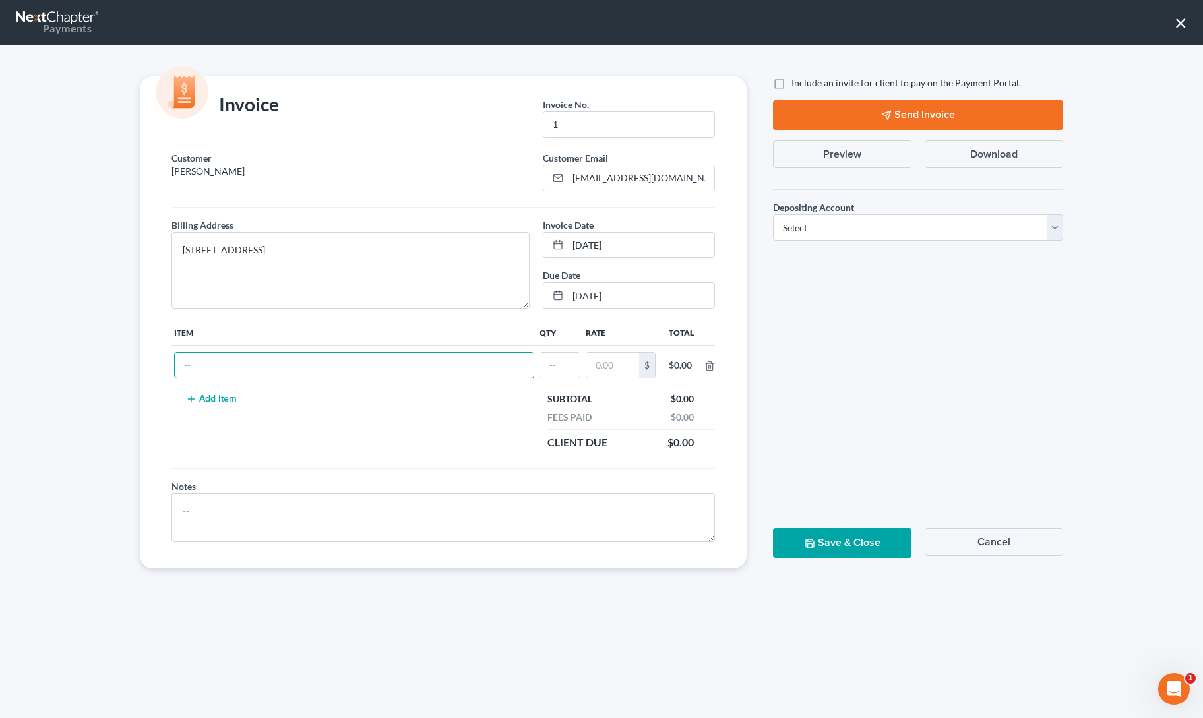
click at [233, 357] on input "text" at bounding box center [354, 365] width 359 height 25
type input "down payment"
type input "1"
type input "1,000"
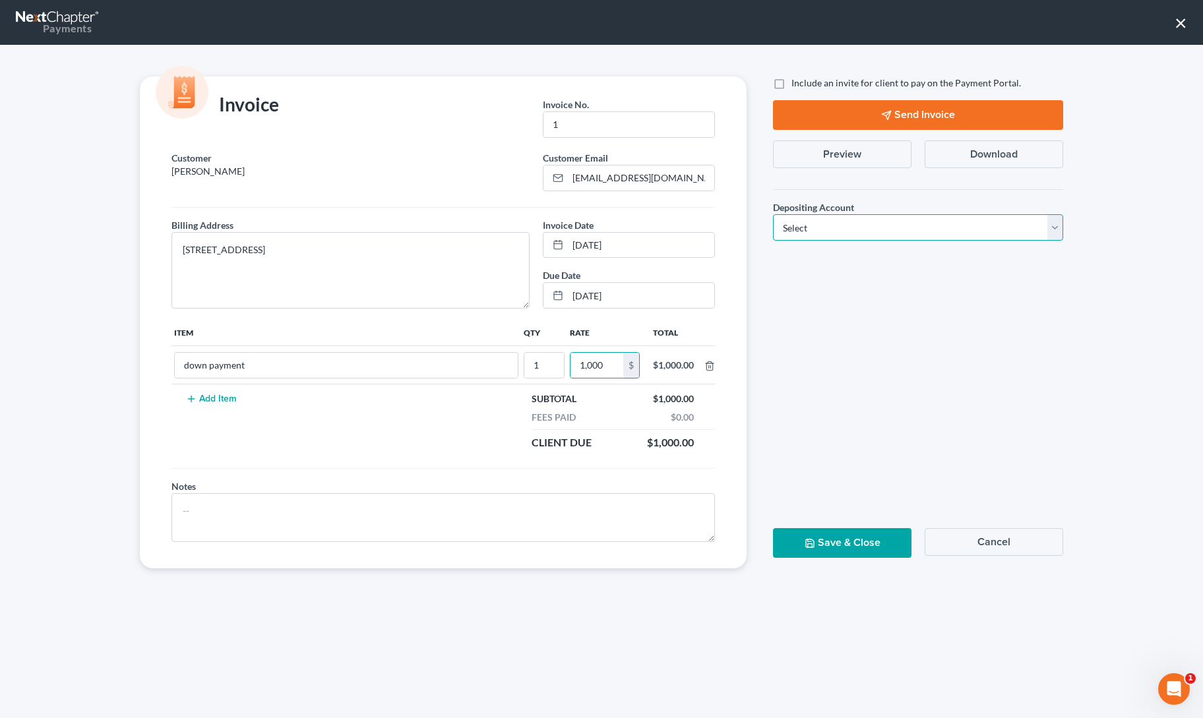
click at [870, 224] on select "Select Operation Trust" at bounding box center [918, 227] width 290 height 26
select select "0"
click at [773, 214] on select "Select Operation Trust" at bounding box center [918, 227] width 290 height 26
click at [791, 81] on label "Include an invite for client to pay on the Payment Portal." at bounding box center [905, 82] width 229 height 13
click at [796, 81] on input "Include an invite for client to pay on the Payment Portal." at bounding box center [800, 80] width 9 height 9
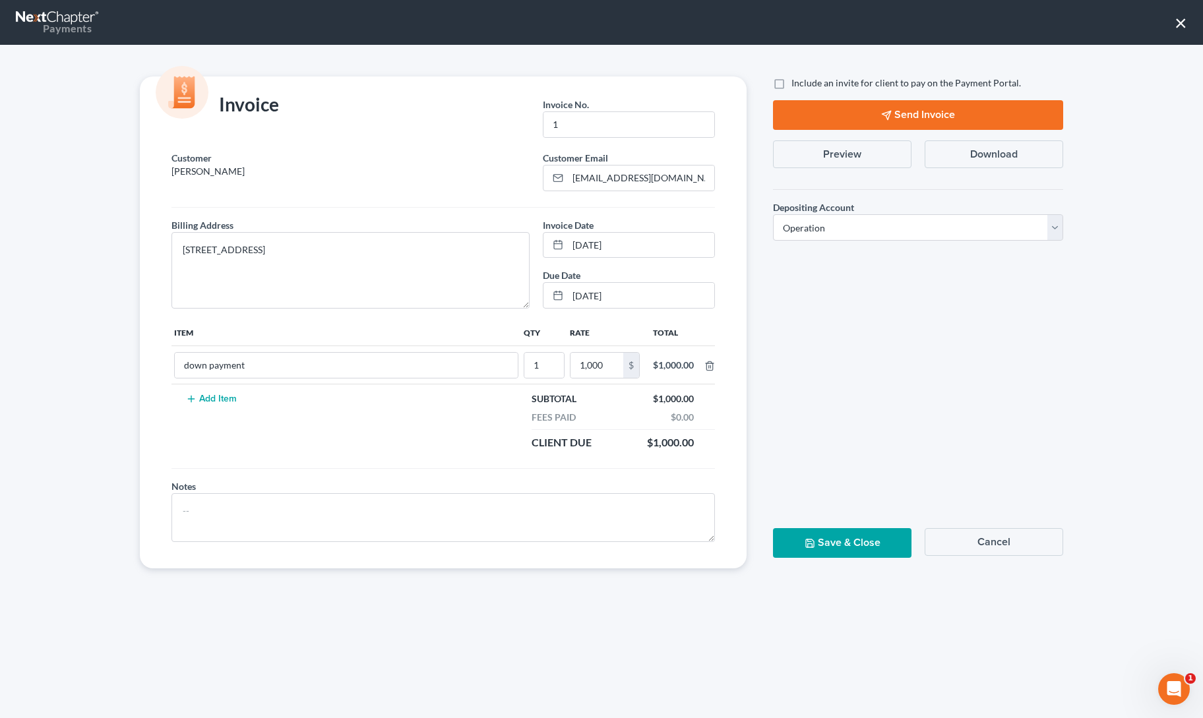
checkbox input "true"
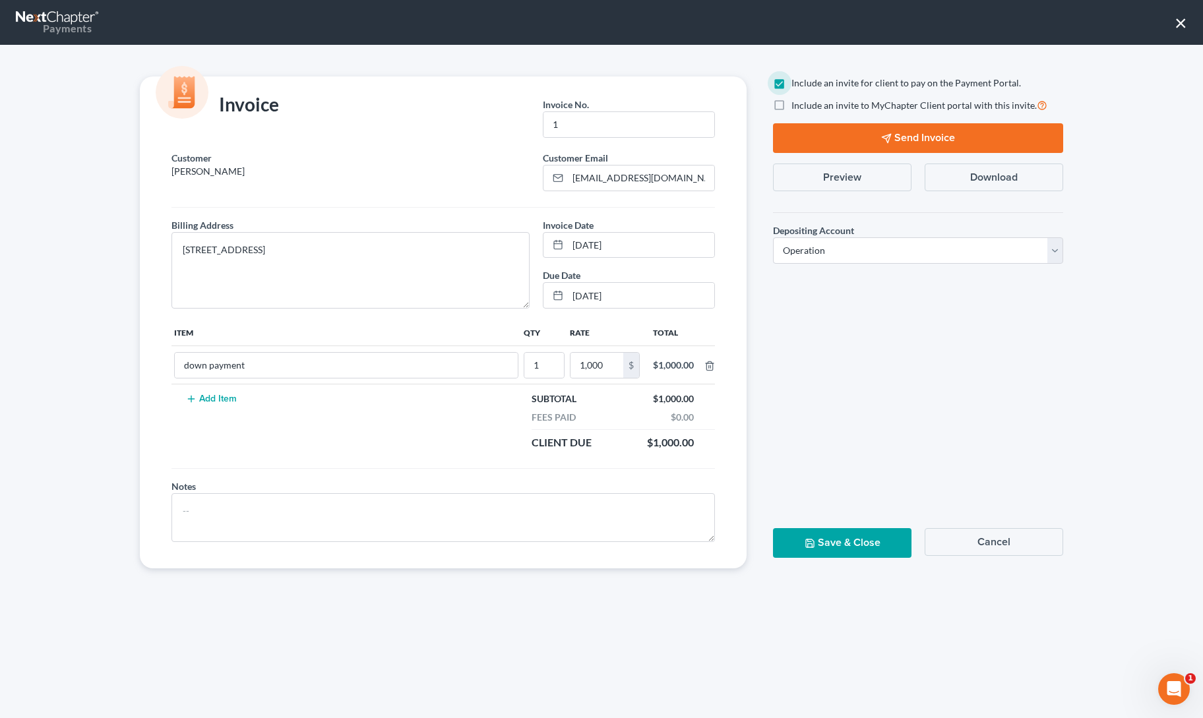
click at [804, 141] on button "Send Invoice" at bounding box center [918, 138] width 290 height 30
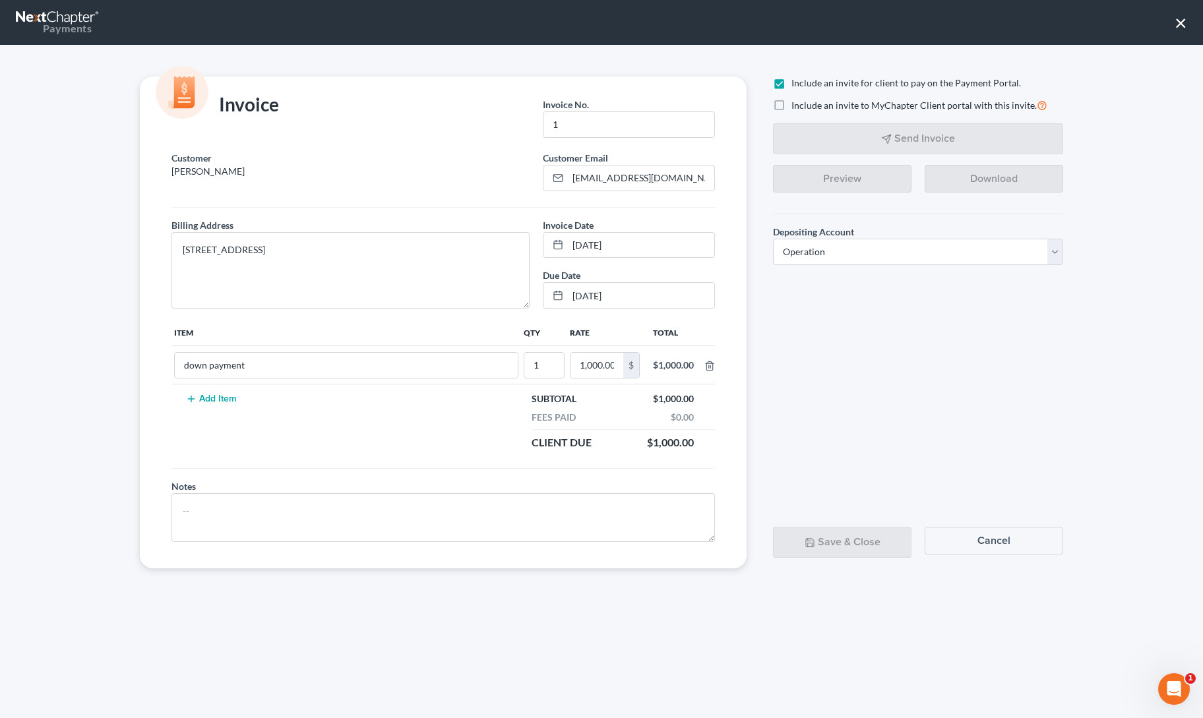
click at [808, 396] on div "Include an invite for client to pay on the Payment Portal. Include an invite to…" at bounding box center [918, 322] width 316 height 492
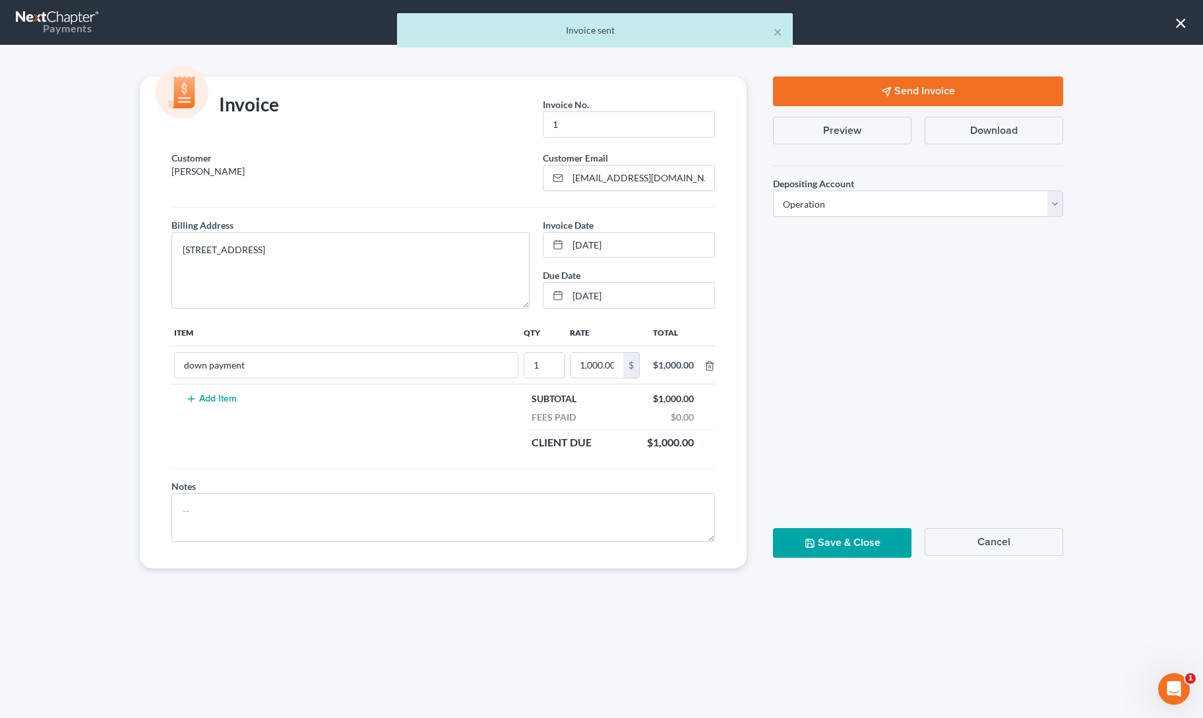
click at [818, 536] on button "Save & Close" at bounding box center [842, 543] width 138 height 30
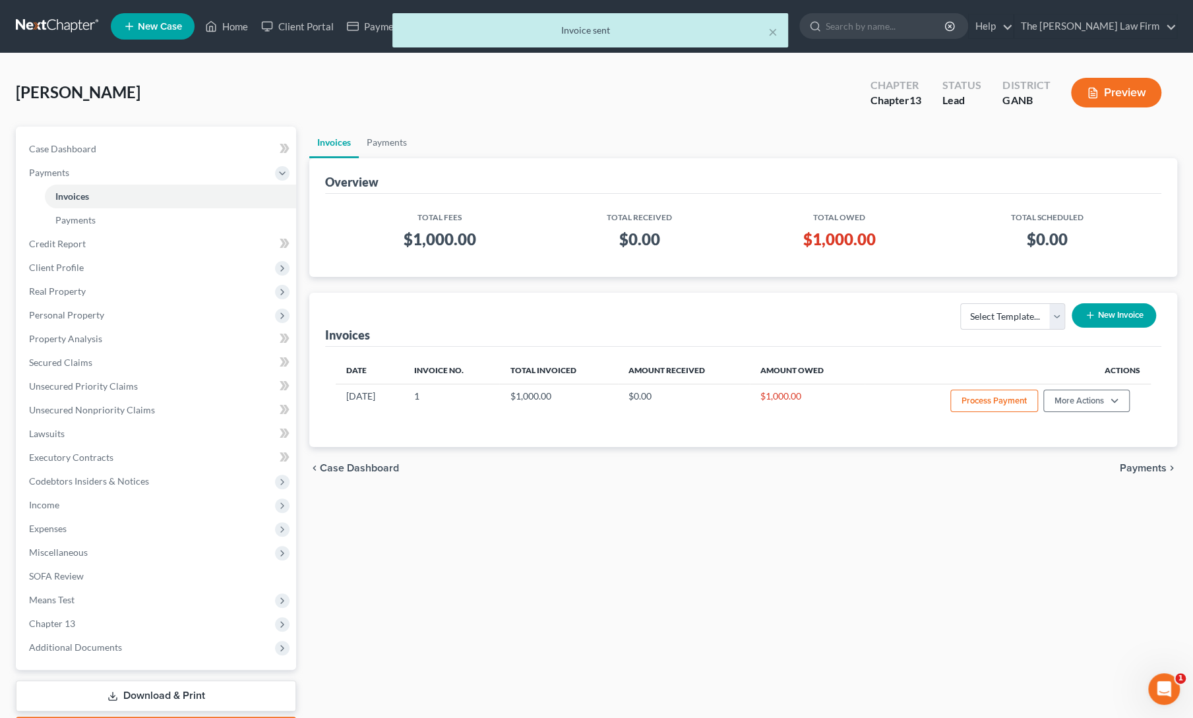
click at [223, 24] on div "× Invoice sent" at bounding box center [589, 33] width 1193 height 41
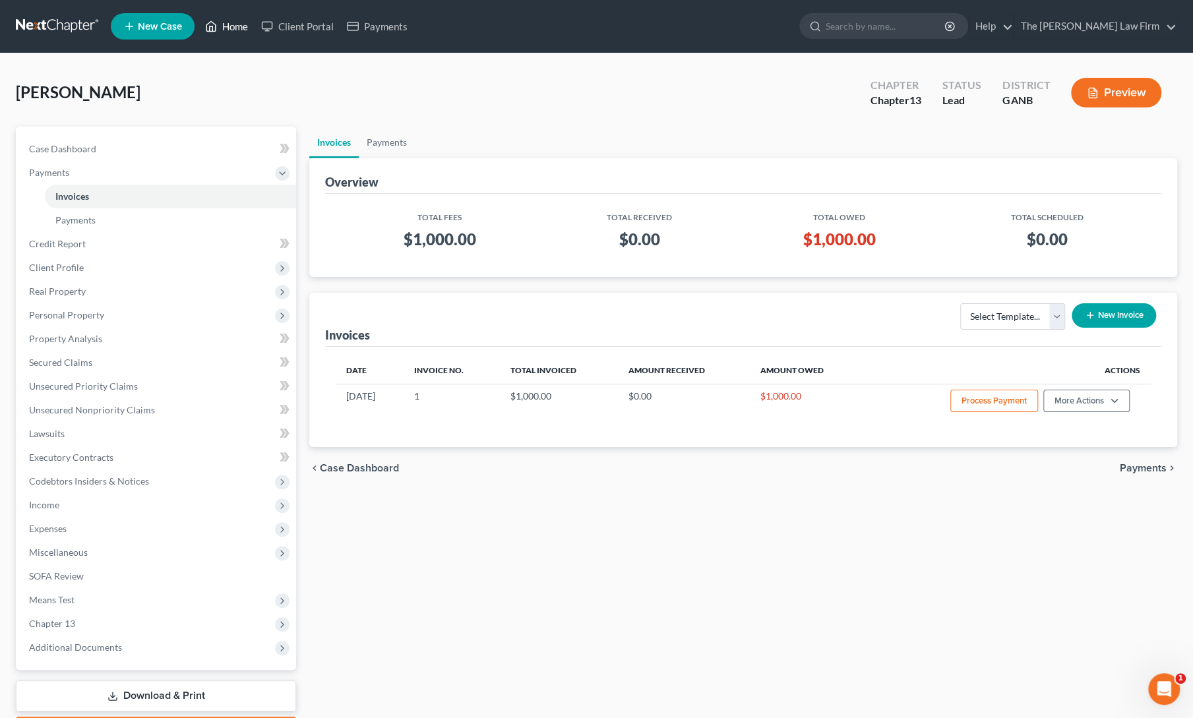
click at [232, 20] on link "Home" at bounding box center [226, 27] width 56 height 24
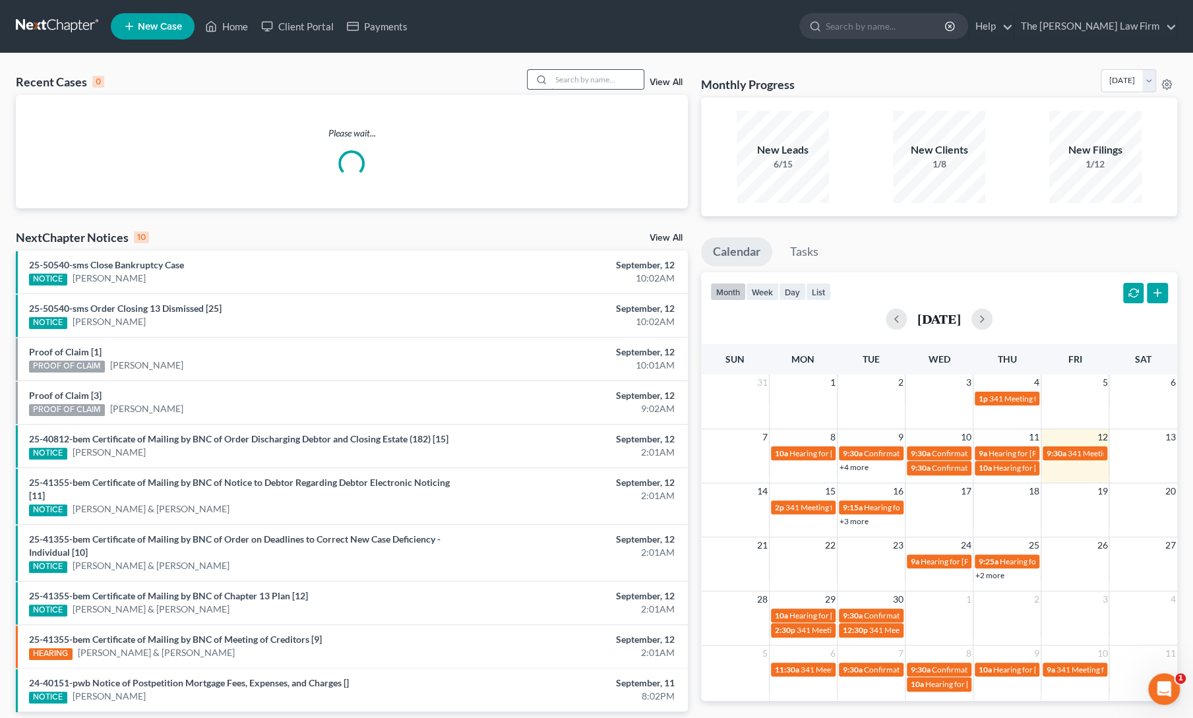
click at [566, 82] on input "search" at bounding box center [597, 79] width 92 height 19
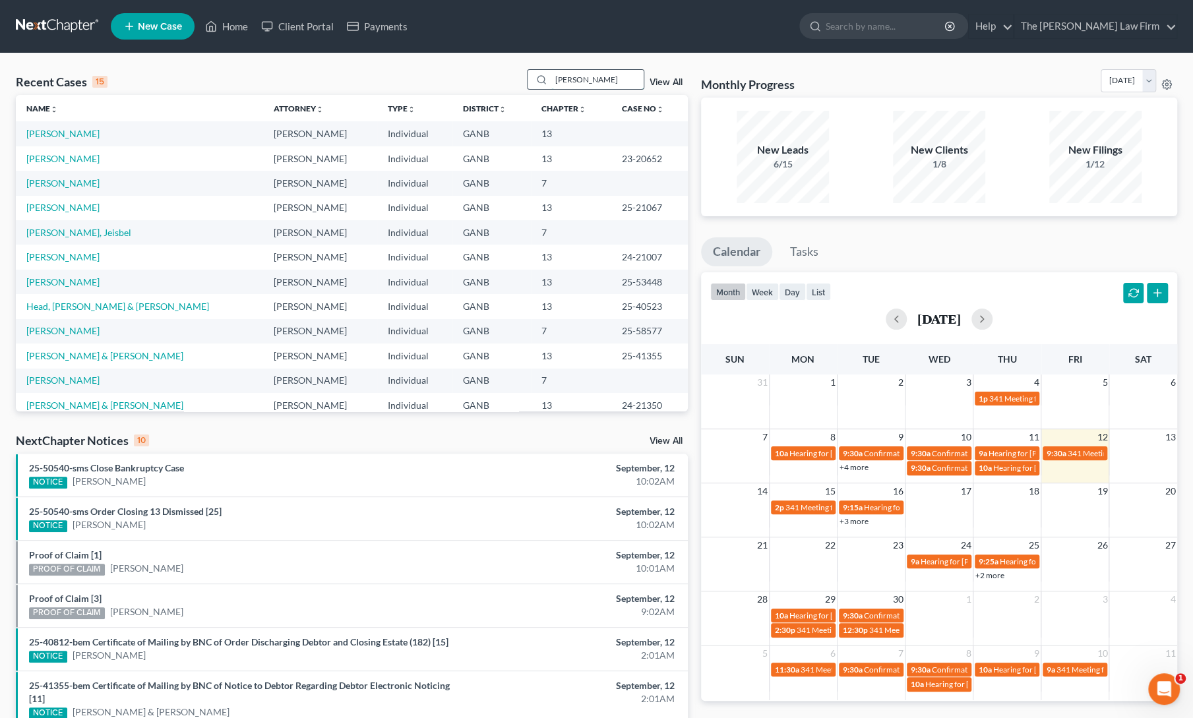
type input "[PERSON_NAME]"
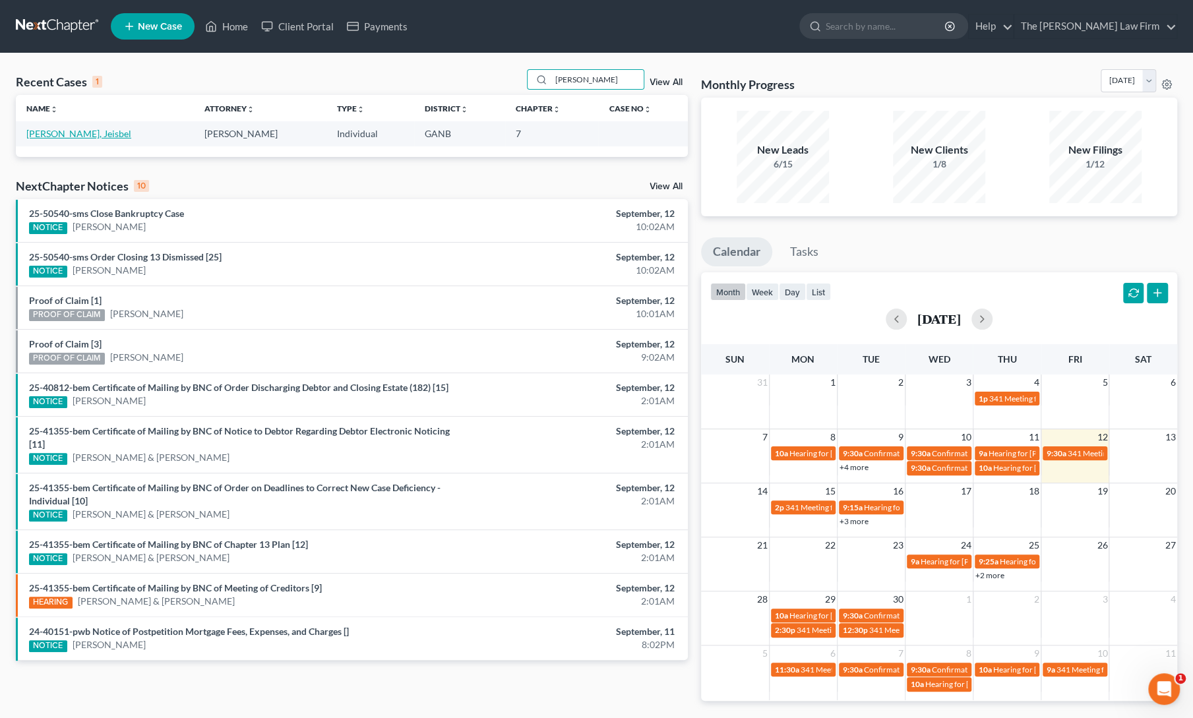
click at [50, 133] on link "[PERSON_NAME], Jeisbel" at bounding box center [78, 133] width 105 height 11
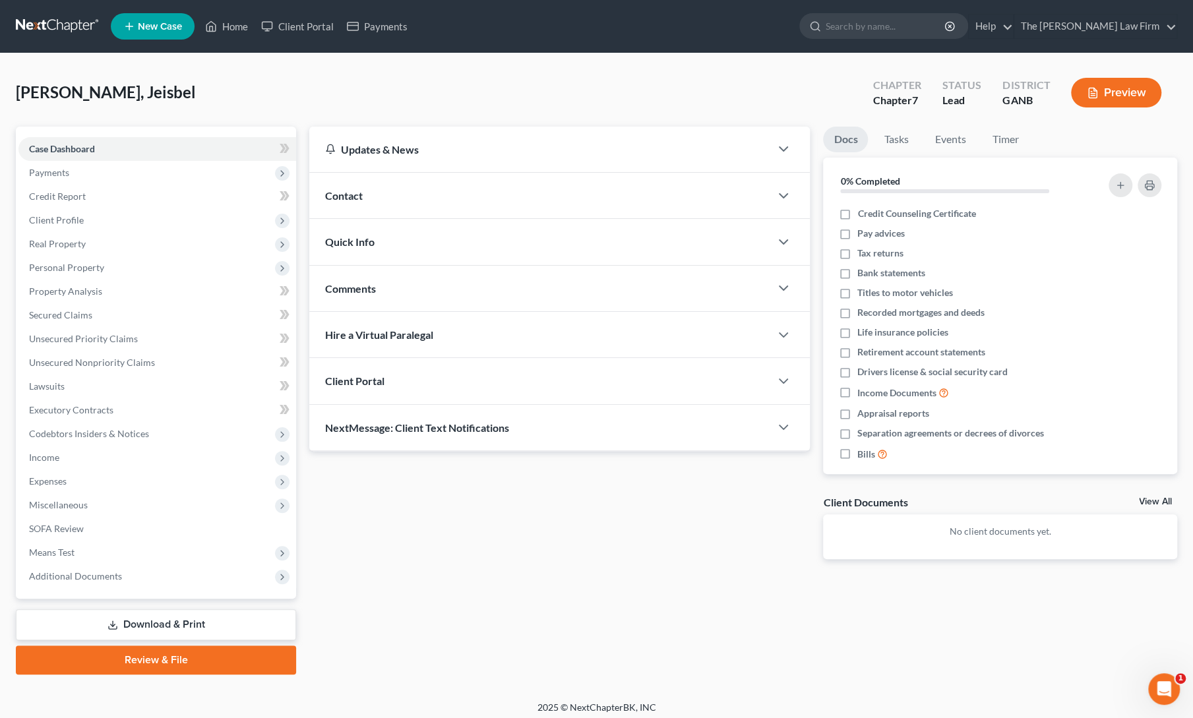
click at [485, 522] on div "Updates & News × [US_STATE] [GEOGRAPHIC_DATA] Notes Take a look at NextChapter'…" at bounding box center [560, 354] width 514 height 454
